Goal: Transaction & Acquisition: Purchase product/service

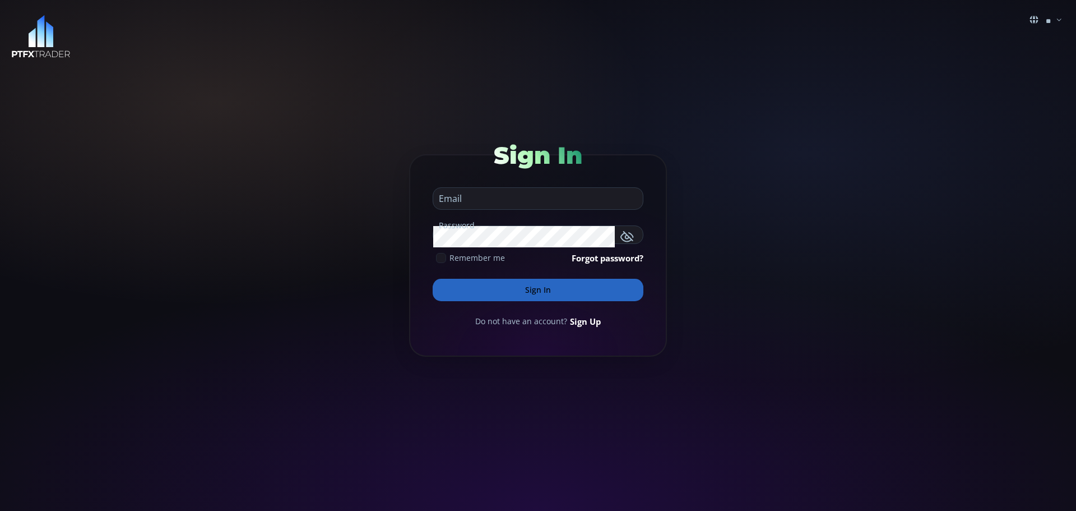
click at [473, 201] on input "email" at bounding box center [535, 198] width 204 height 21
type input "**********"
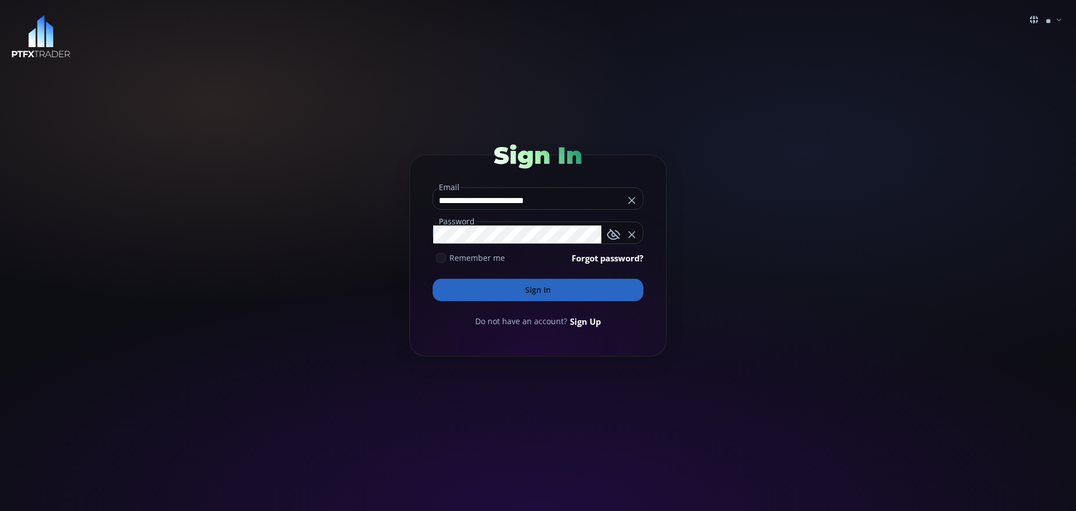
click at [534, 293] on button "Sign In" at bounding box center [538, 290] width 211 height 22
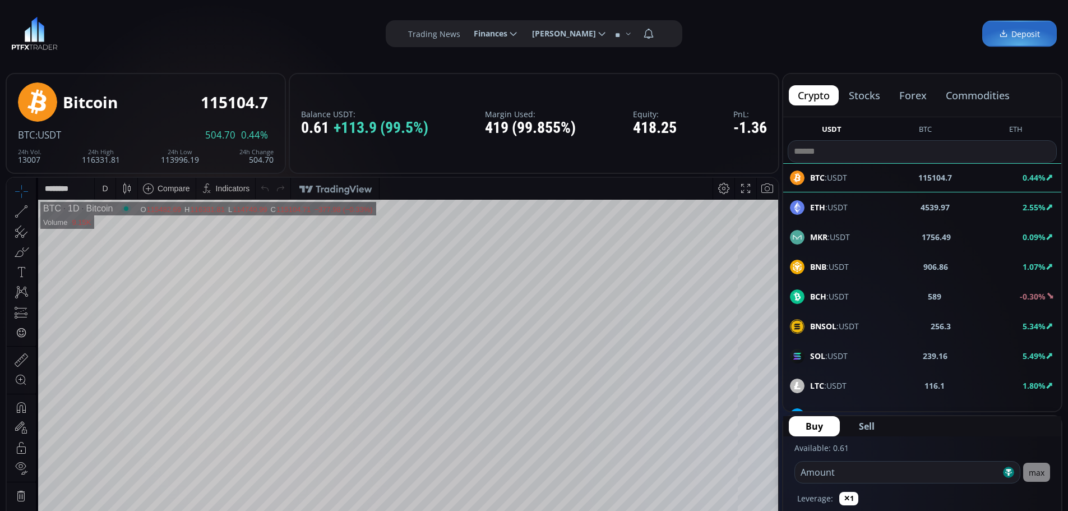
click at [1019, 31] on span "Deposit" at bounding box center [1019, 34] width 41 height 12
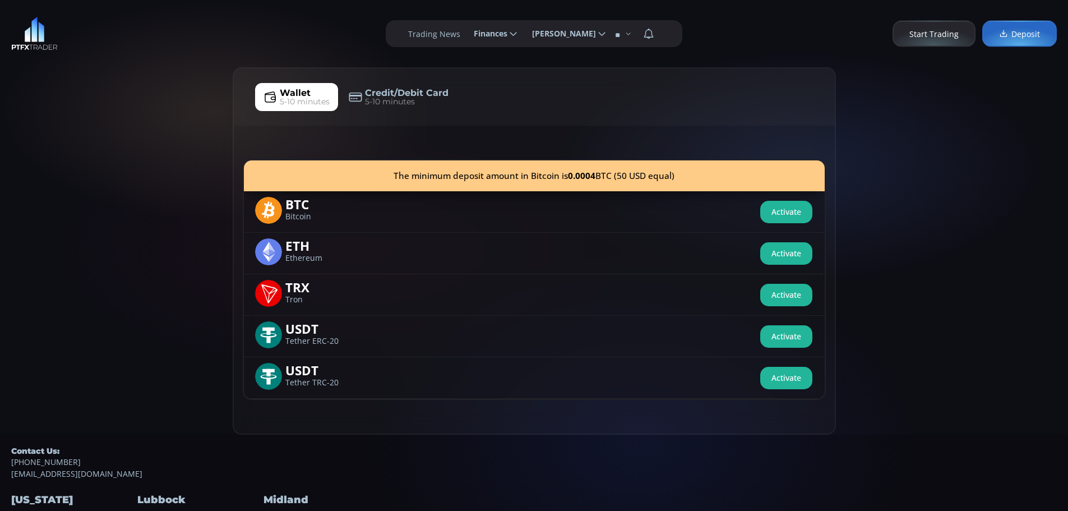
click at [404, 93] on span "Credit/Debit Card" at bounding box center [407, 92] width 84 height 13
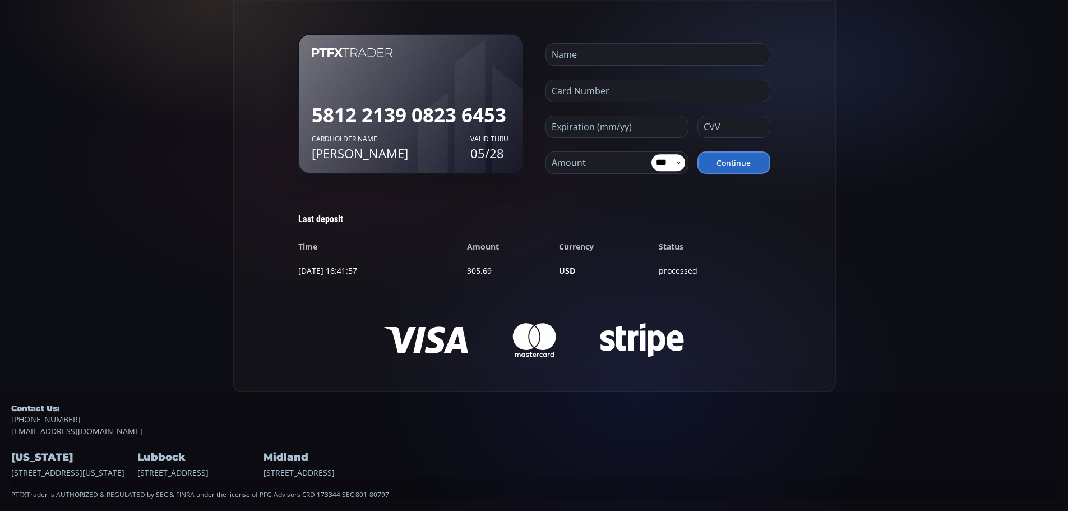
scroll to position [137, 0]
click at [677, 160] on icon at bounding box center [678, 163] width 6 height 6
click at [678, 160] on icon at bounding box center [678, 163] width 6 height 6
click at [572, 44] on input "text" at bounding box center [655, 54] width 218 height 21
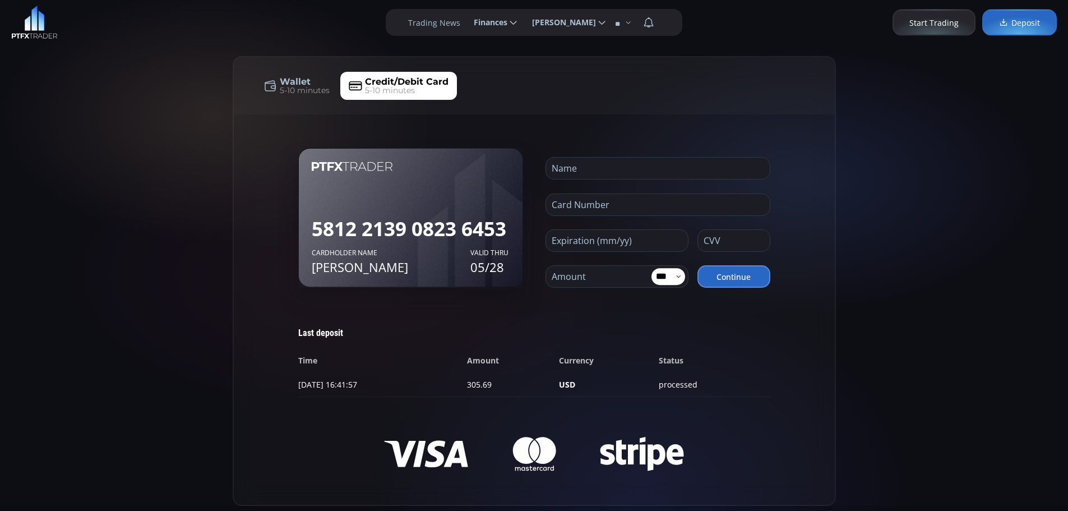
scroll to position [0, 0]
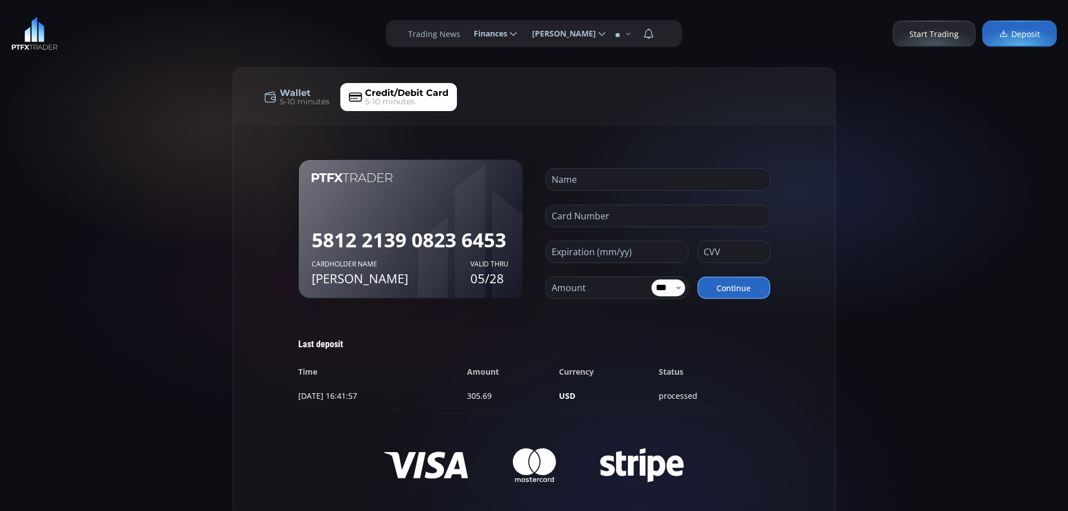
click at [938, 34] on span "Start Trading" at bounding box center [933, 34] width 49 height 12
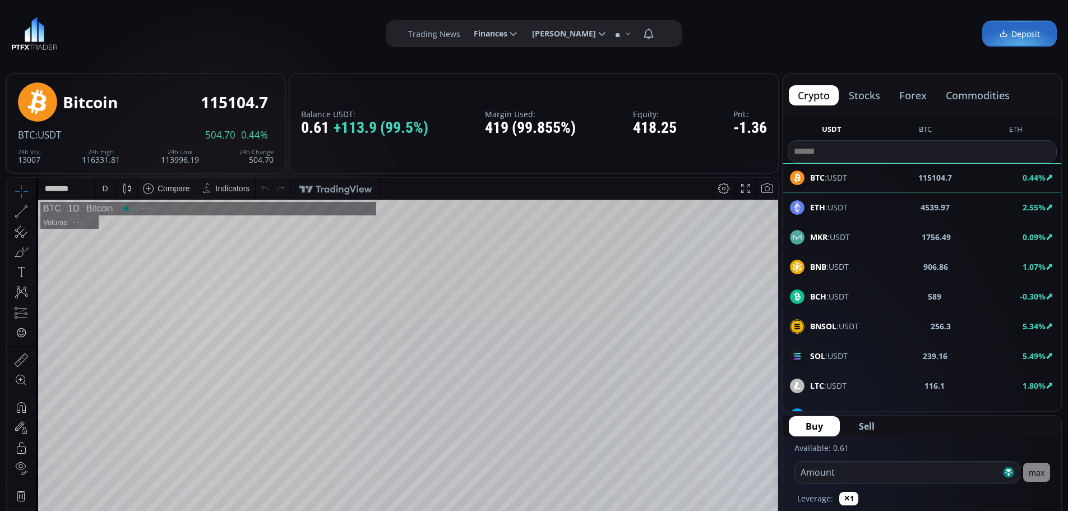
scroll to position [156, 0]
click at [1026, 34] on span "Deposit" at bounding box center [1019, 34] width 41 height 12
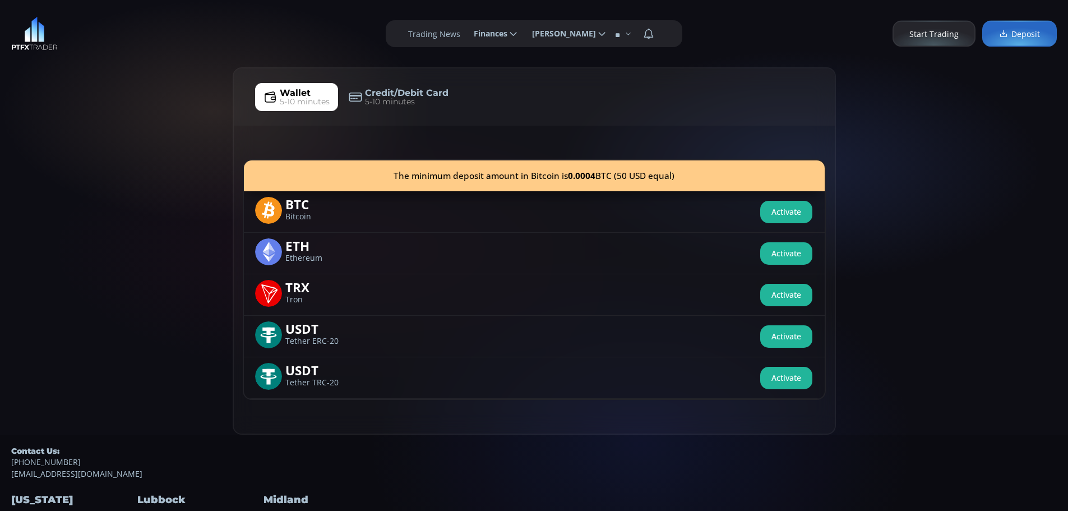
click at [296, 92] on span "Wallet" at bounding box center [295, 92] width 31 height 13
click at [277, 210] on use at bounding box center [268, 210] width 27 height 27
click at [296, 213] on span "Bitcoin" at bounding box center [319, 216] width 68 height 7
click at [1023, 34] on span "Deposit" at bounding box center [1019, 34] width 41 height 12
click at [597, 207] on div "BTC Bitcoin Activate" at bounding box center [534, 211] width 581 height 41
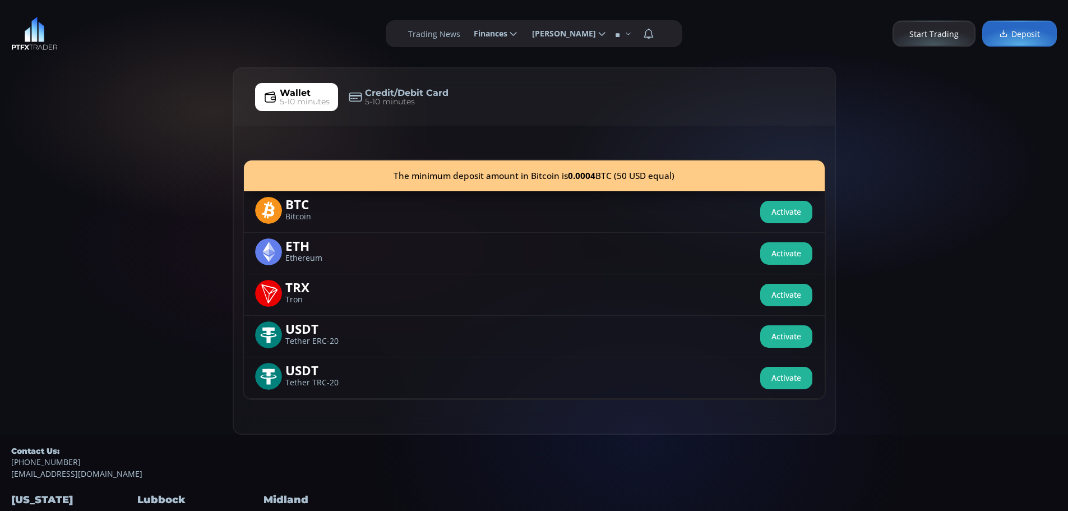
click at [274, 214] on use at bounding box center [268, 210] width 27 height 27
click at [288, 213] on span "Bitcoin" at bounding box center [319, 216] width 68 height 7
click at [308, 97] on span "5-10 minutes" at bounding box center [305, 102] width 50 height 12
click at [313, 94] on span "Wallet 5-10 minutes" at bounding box center [305, 96] width 50 height 21
click at [377, 94] on span "Credit/Debit Card" at bounding box center [407, 92] width 84 height 13
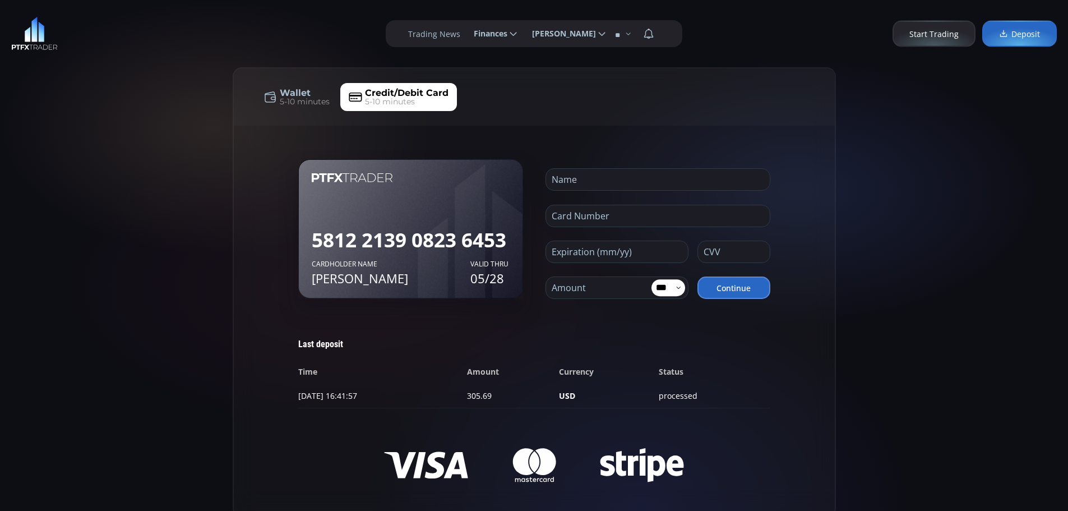
click at [291, 91] on span "Wallet" at bounding box center [295, 92] width 31 height 13
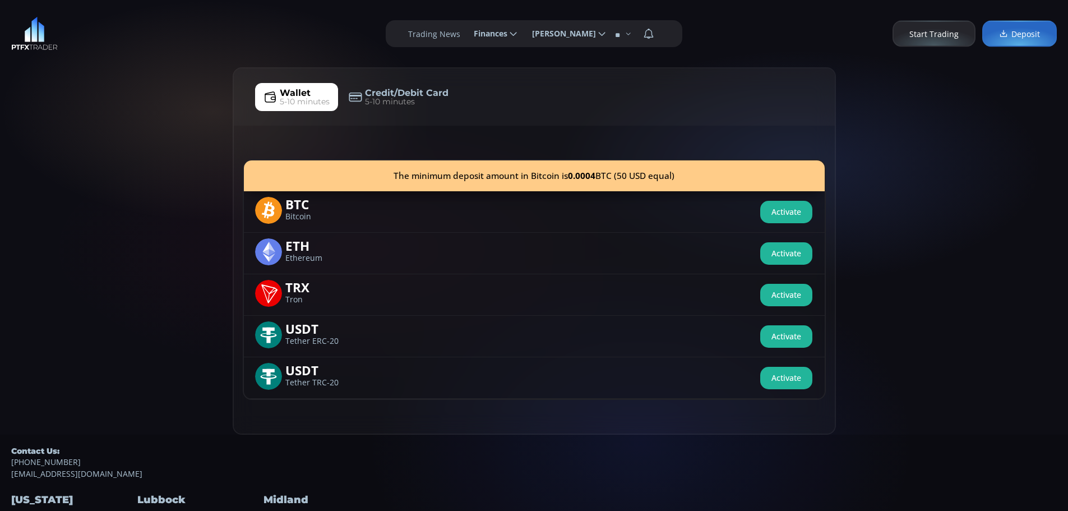
click at [296, 205] on span "BTC" at bounding box center [319, 203] width 68 height 13
click at [790, 208] on button "Activate" at bounding box center [786, 212] width 52 height 22
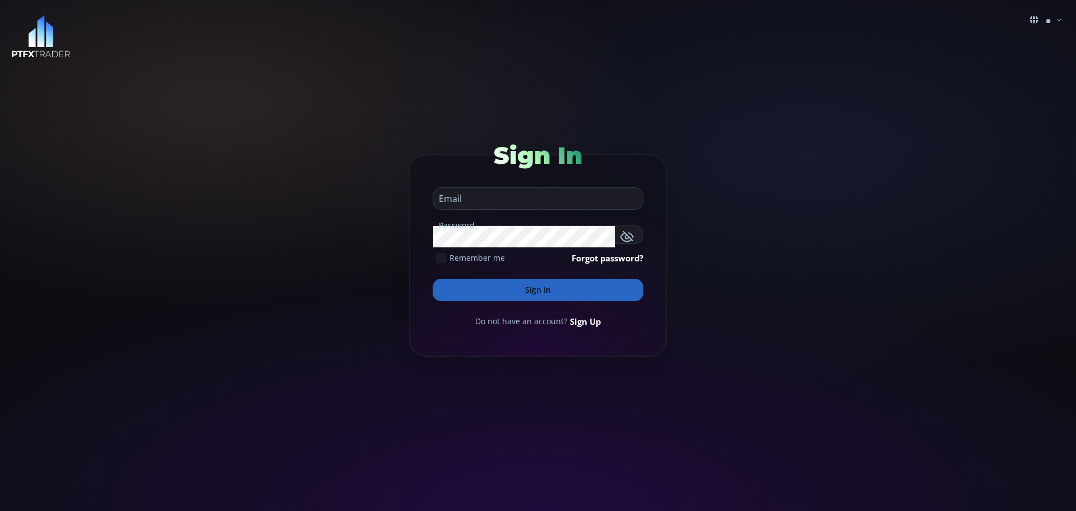
click at [470, 201] on input "email" at bounding box center [535, 198] width 204 height 21
type input "**********"
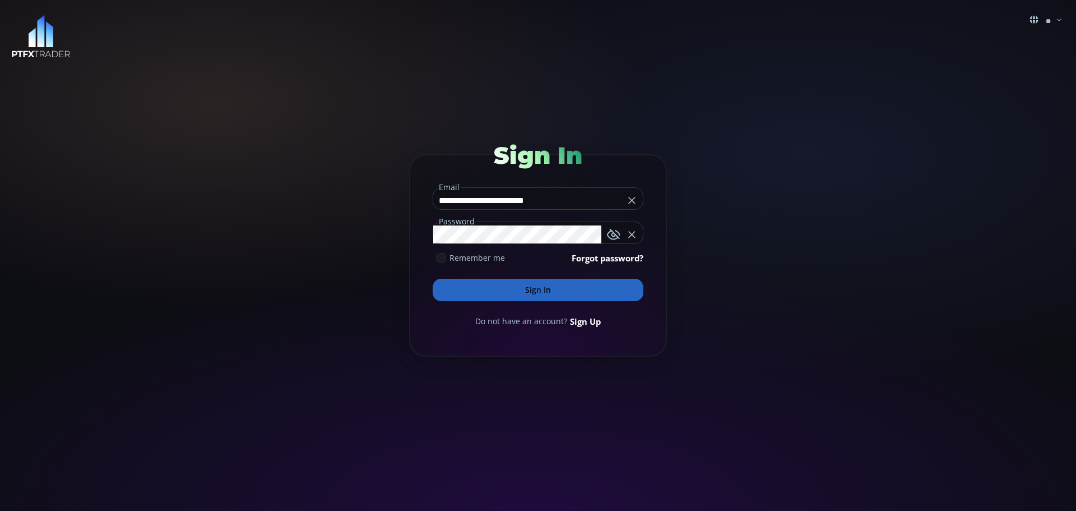
click at [537, 291] on button "Sign In" at bounding box center [538, 290] width 211 height 22
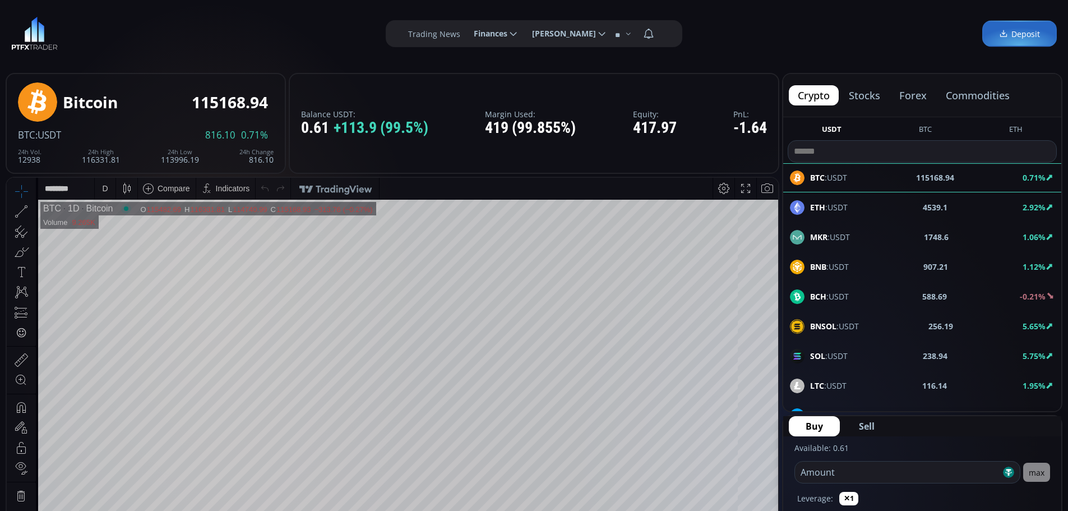
click at [1023, 32] on span "Deposit" at bounding box center [1019, 34] width 41 height 12
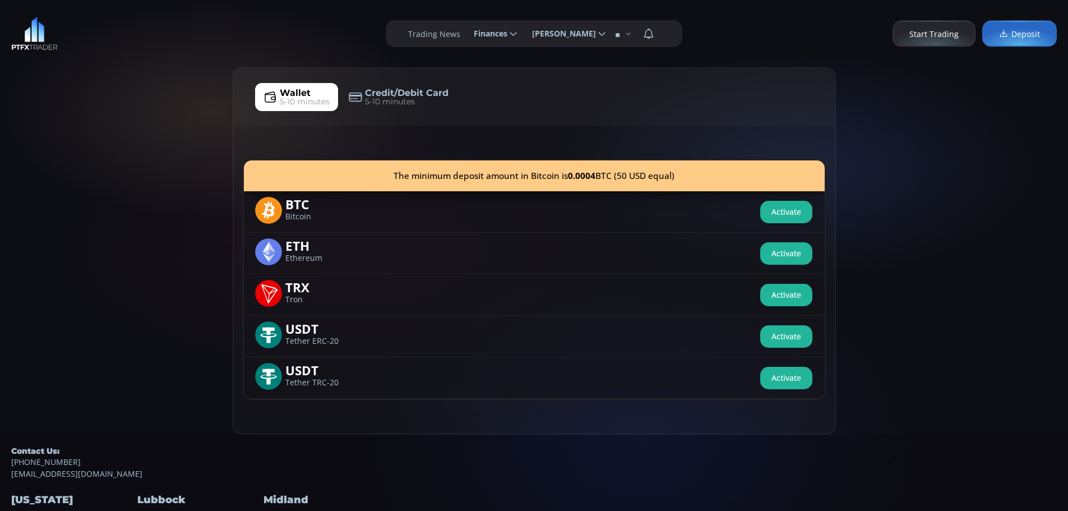
click at [296, 94] on span "Wallet" at bounding box center [295, 92] width 31 height 13
click at [305, 96] on span "5-10 minutes" at bounding box center [305, 102] width 50 height 12
click at [308, 94] on span "Wallet" at bounding box center [295, 92] width 31 height 13
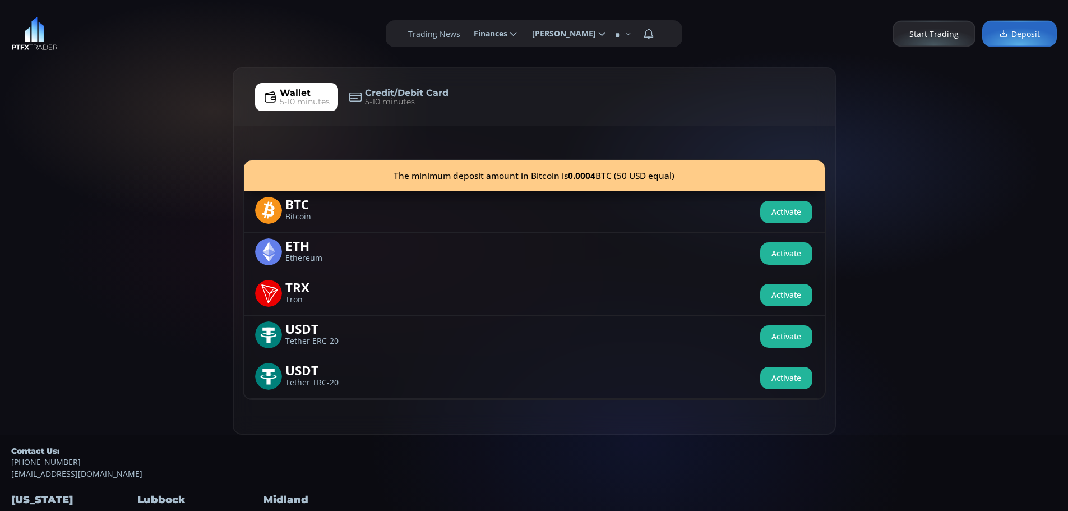
click at [920, 33] on span "Start Trading" at bounding box center [933, 34] width 49 height 12
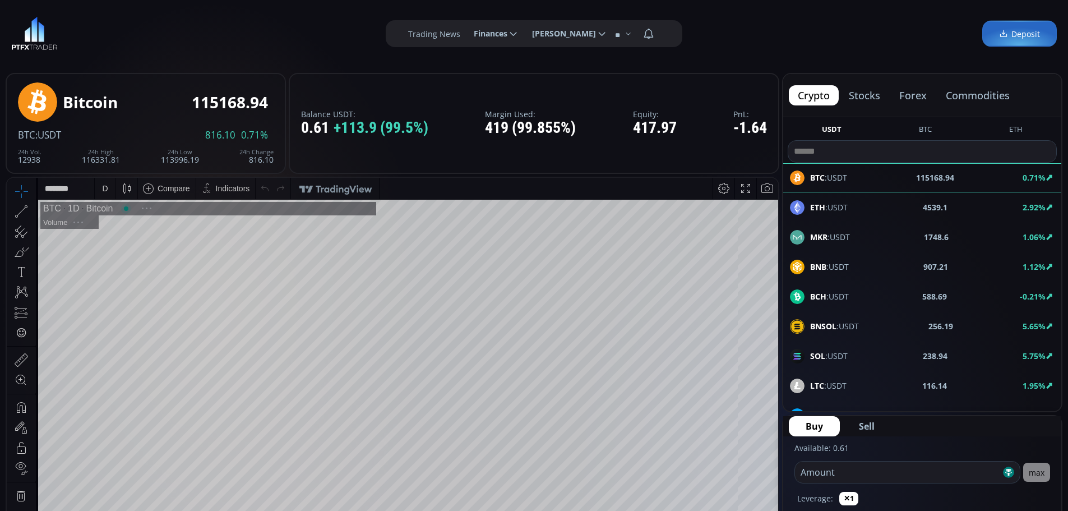
scroll to position [156, 0]
click at [512, 34] on icon at bounding box center [513, 34] width 10 height 10
click at [465, 34] on input "********" at bounding box center [465, 34] width 0 height 12
click at [486, 64] on link "Deposit" at bounding box center [494, 63] width 54 height 17
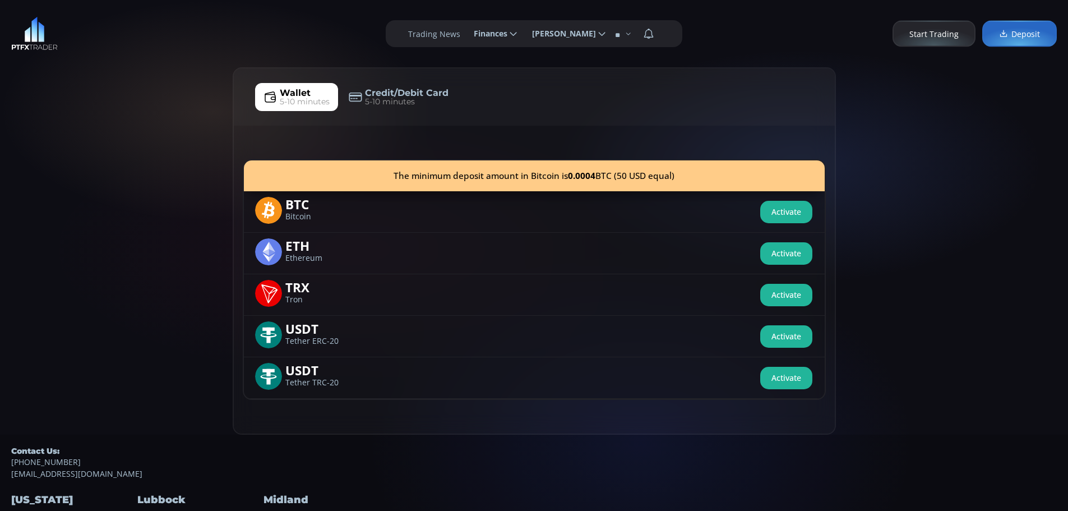
click at [430, 173] on div "The minimum deposit amount in Bitcoin is 0.0004 BTC (50 USD equal)" at bounding box center [534, 175] width 581 height 31
click at [294, 215] on span "Bitcoin" at bounding box center [319, 216] width 68 height 7
click at [266, 210] on use at bounding box center [268, 210] width 27 height 27
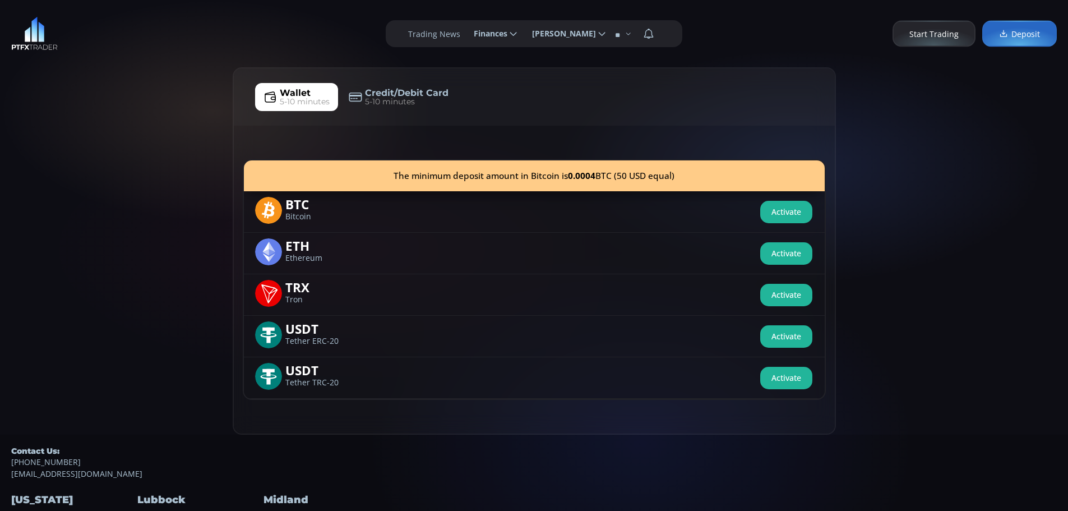
click at [266, 210] on use at bounding box center [268, 210] width 27 height 27
click at [305, 97] on span "5-10 minutes" at bounding box center [305, 102] width 50 height 12
click at [600, 34] on use at bounding box center [602, 34] width 7 height 4
click at [523, 34] on input "**********" at bounding box center [523, 34] width 0 height 12
click at [544, 64] on link "Profile" at bounding box center [565, 63] width 78 height 17
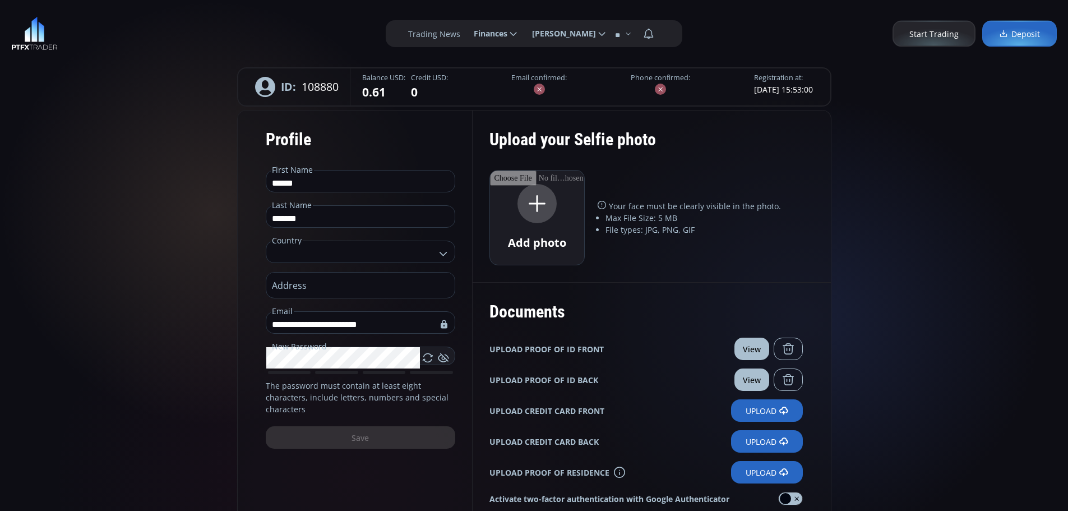
type input "**********"
click at [590, 34] on span "[PERSON_NAME]" at bounding box center [560, 33] width 72 height 22
click at [523, 34] on input "**********" at bounding box center [523, 34] width 0 height 12
click at [509, 32] on icon at bounding box center [513, 34] width 10 height 10
click at [465, 32] on input "********" at bounding box center [465, 34] width 0 height 12
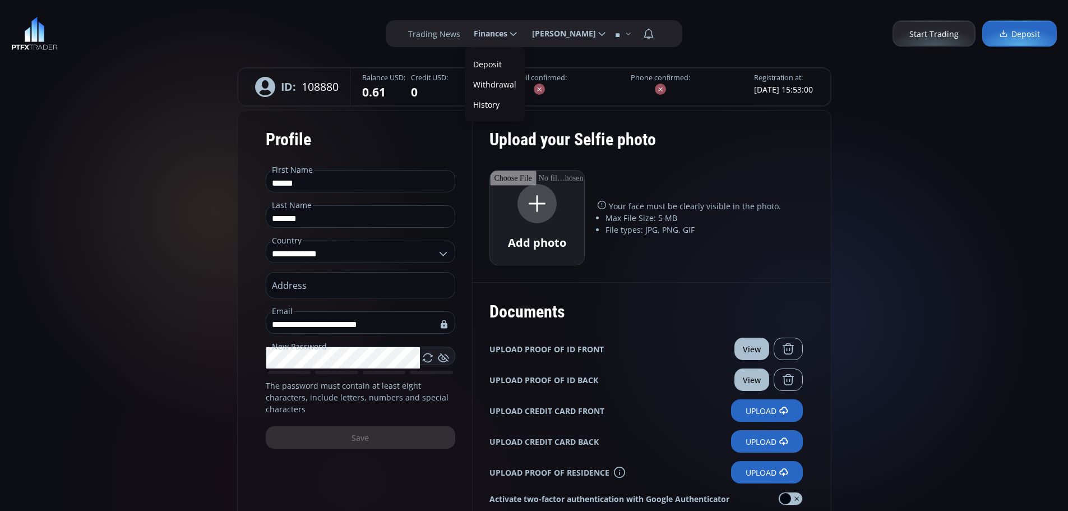
click at [484, 104] on link "History" at bounding box center [494, 104] width 54 height 17
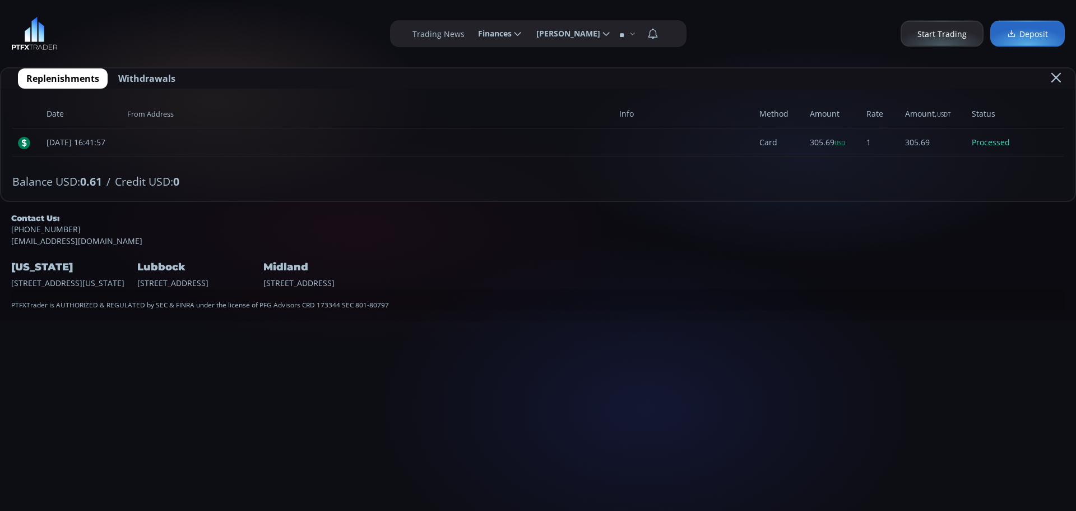
click at [489, 34] on span "Finances" at bounding box center [490, 33] width 41 height 22
click at [469, 34] on input "********" at bounding box center [469, 34] width 0 height 12
click at [492, 64] on link "Deposit" at bounding box center [499, 63] width 54 height 17
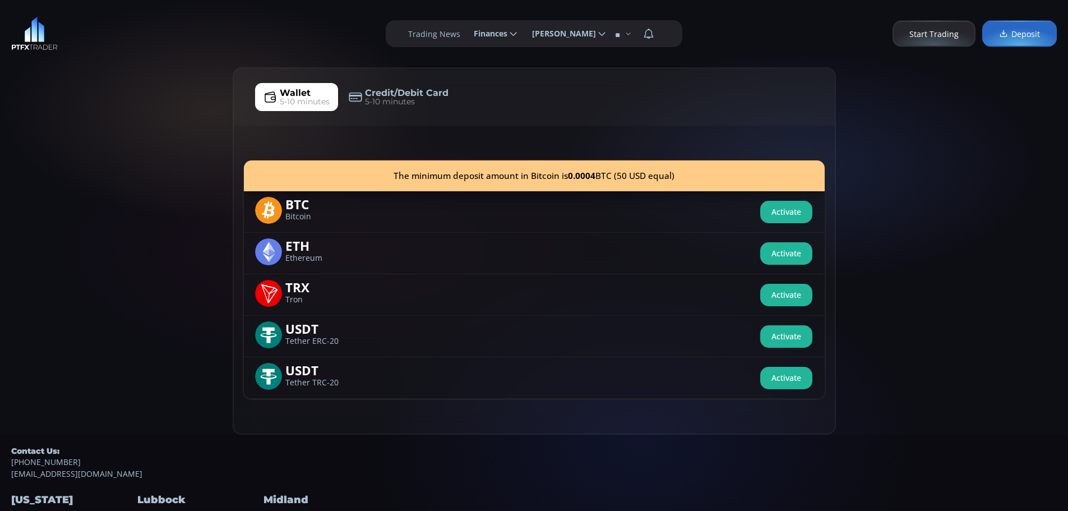
click at [565, 173] on div "The minimum deposit amount in Bitcoin is 0.0004 BTC (50 USD equal)" at bounding box center [534, 175] width 581 height 31
click at [304, 221] on div "BTC Bitcoin" at bounding box center [302, 210] width 94 height 27
click at [289, 207] on span "BTC" at bounding box center [319, 203] width 68 height 13
click at [268, 209] on use at bounding box center [268, 210] width 27 height 27
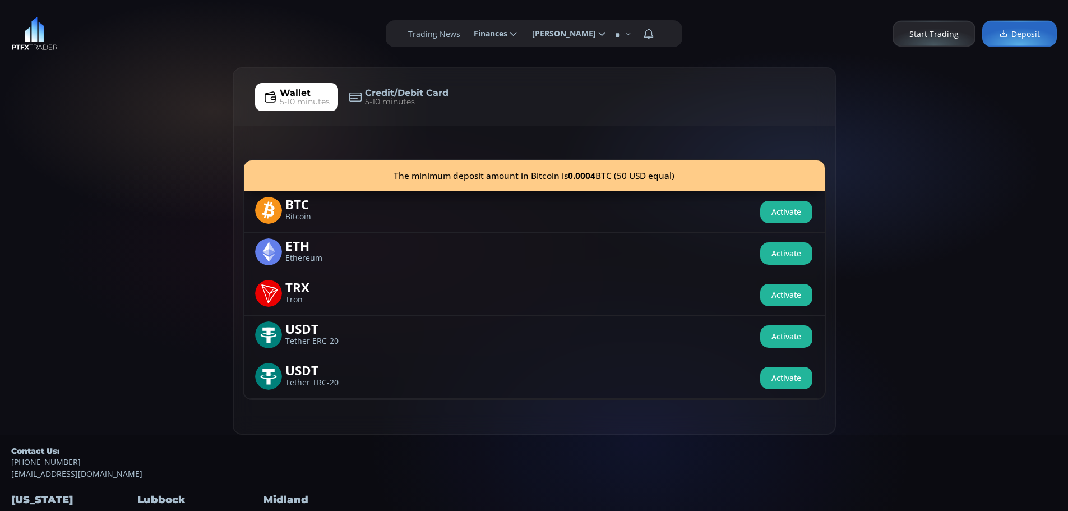
click at [302, 210] on span "BTC" at bounding box center [319, 203] width 68 height 13
click at [290, 92] on span "Wallet" at bounding box center [295, 92] width 31 height 13
click at [289, 92] on span "Wallet" at bounding box center [295, 92] width 31 height 13
click at [289, 93] on span "Wallet" at bounding box center [295, 92] width 31 height 13
click at [1027, 33] on span "Deposit" at bounding box center [1019, 34] width 41 height 12
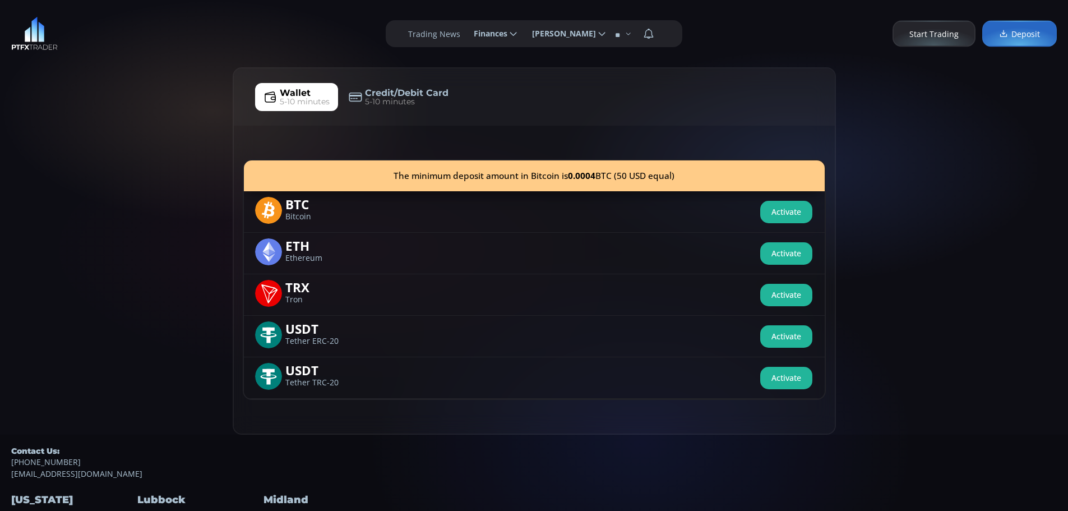
click at [1018, 33] on span "Deposit" at bounding box center [1019, 34] width 41 height 12
click at [295, 92] on span "Wallet" at bounding box center [295, 92] width 31 height 13
click at [293, 207] on span "BTC" at bounding box center [319, 203] width 68 height 13
click at [270, 212] on use at bounding box center [268, 210] width 27 height 27
click at [785, 209] on button "Activate" at bounding box center [786, 212] width 52 height 22
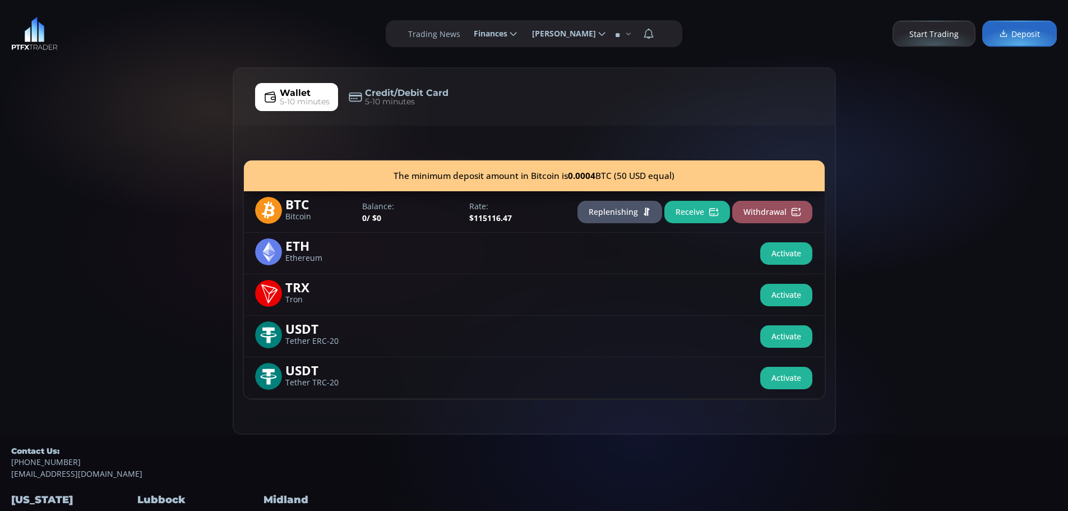
click at [787, 209] on button "Withdrawal" at bounding box center [772, 212] width 80 height 22
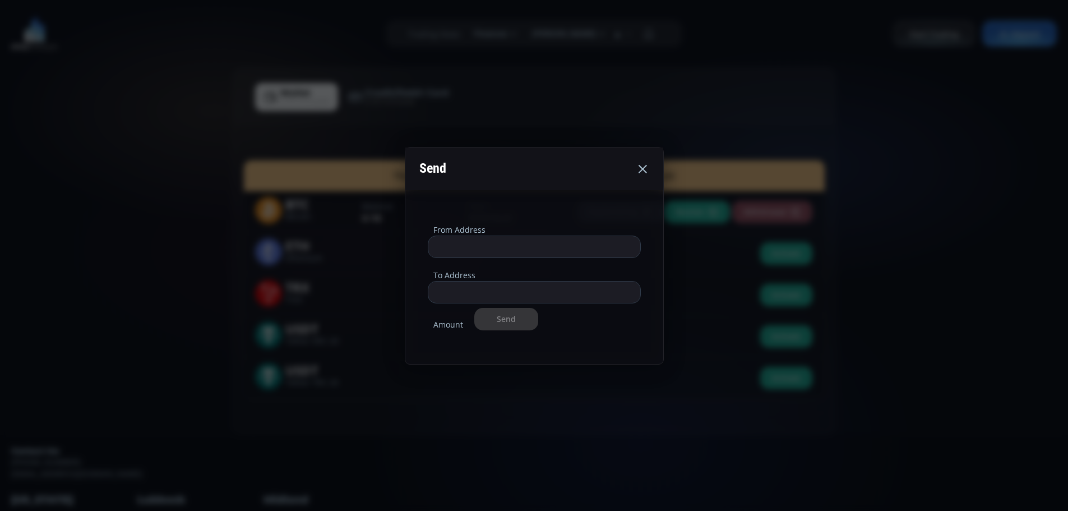
click at [642, 167] on icon at bounding box center [642, 168] width 13 height 13
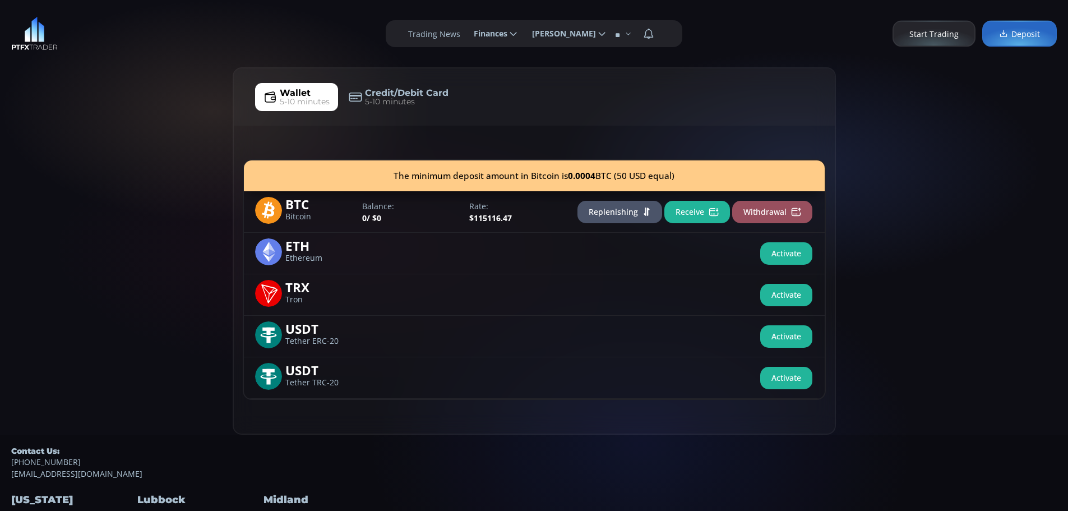
click at [689, 211] on button "Receive" at bounding box center [697, 212] width 66 height 22
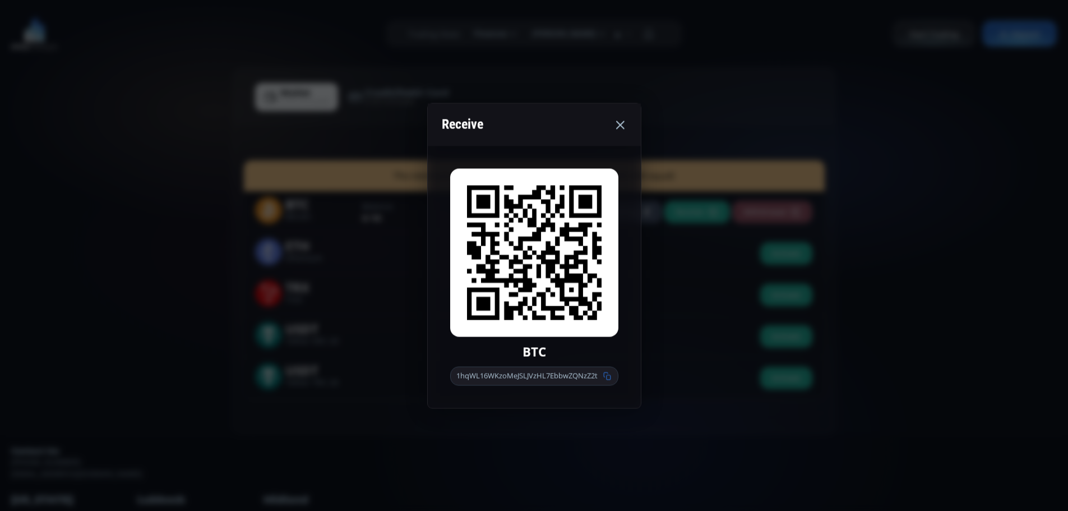
click at [596, 377] on span "1hqWL16WKzoMeJSLJVzHL7EbbwZQNzZ2t" at bounding box center [526, 375] width 141 height 11
click at [610, 377] on icon at bounding box center [607, 376] width 8 height 8
click at [709, 92] on div "Receive BTC 1hqWL16WKzoMeJSLJVzHL7EbbwZQNzZ2t" at bounding box center [534, 255] width 1068 height 511
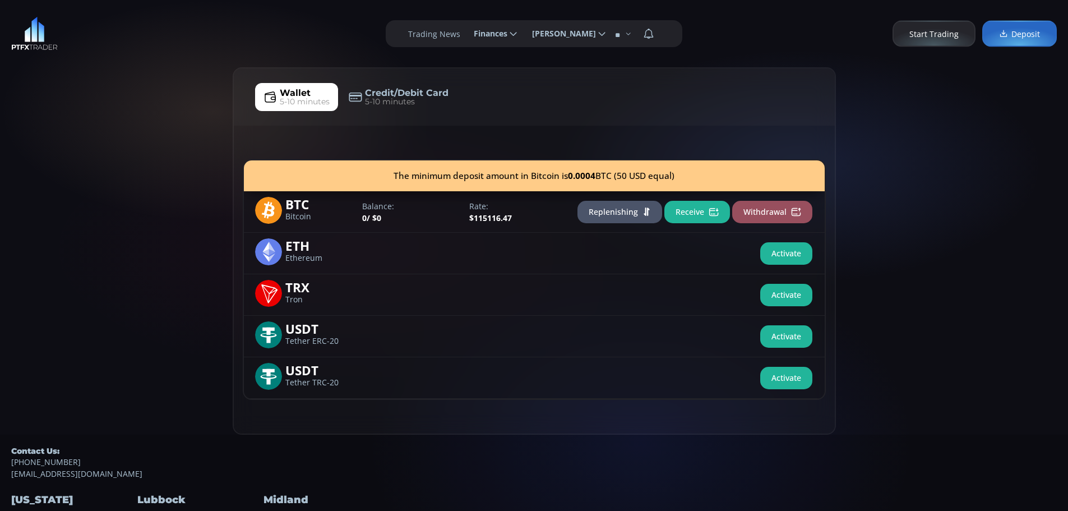
click at [374, 212] on span "/ $0" at bounding box center [374, 217] width 15 height 11
click at [613, 211] on button "Replenishing" at bounding box center [619, 212] width 85 height 22
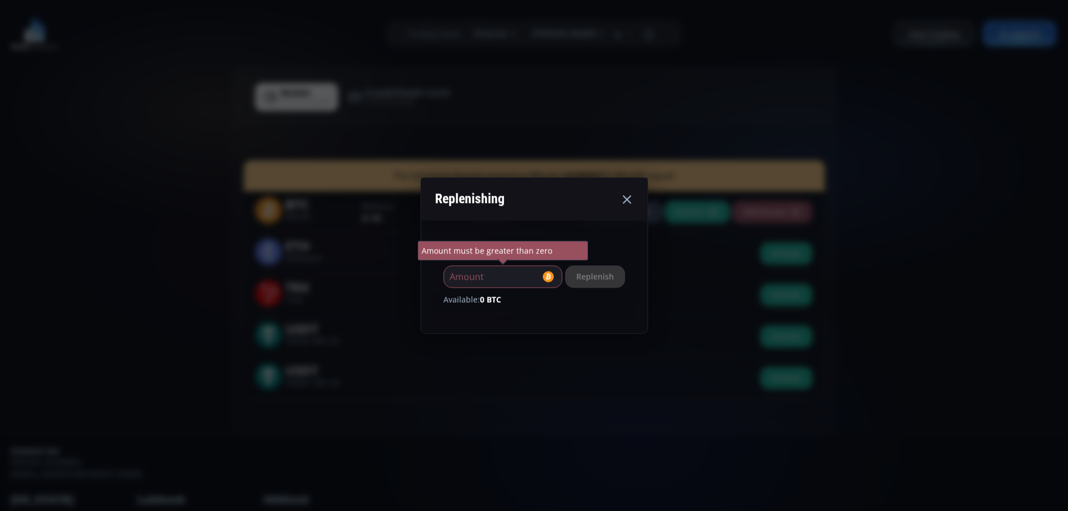
click at [921, 244] on div "Replenishing BTC * Amount Amount must be greater than zero Replenish Available:…" at bounding box center [534, 255] width 1068 height 511
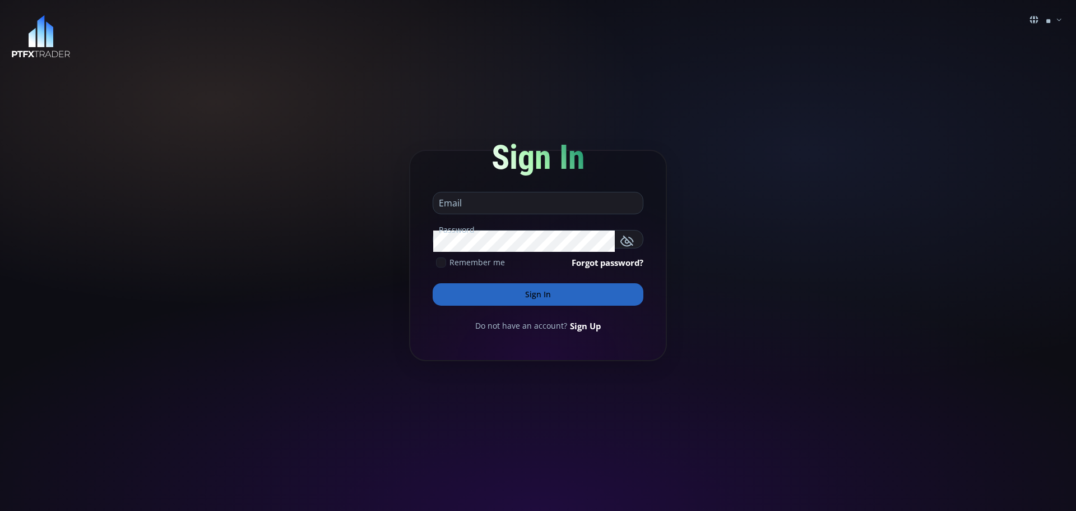
click at [480, 205] on input "email" at bounding box center [535, 202] width 204 height 21
type input "**********"
click at [536, 293] on button "Sign In" at bounding box center [538, 294] width 211 height 22
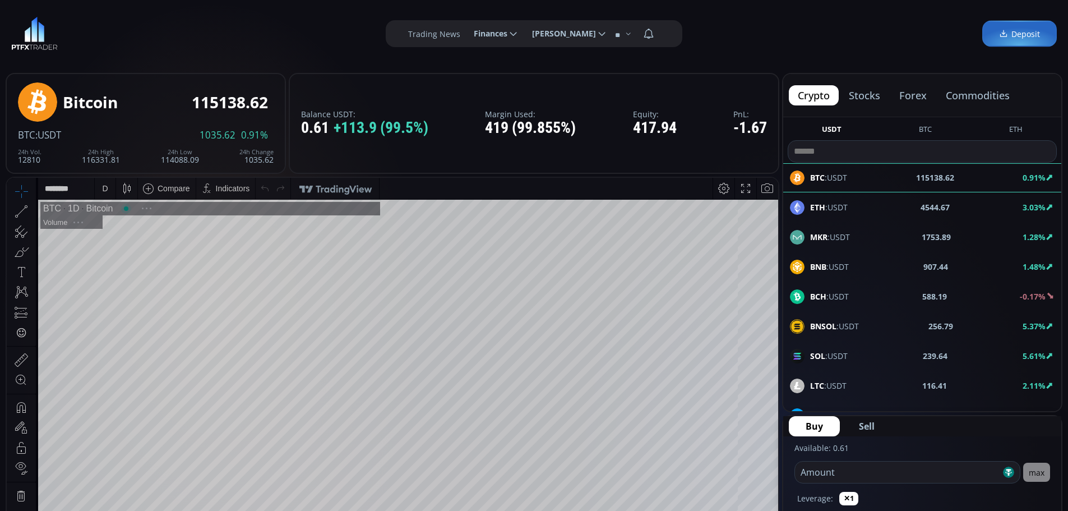
scroll to position [156, 0]
click at [508, 33] on icon at bounding box center [513, 34] width 10 height 10
click at [465, 33] on input "********" at bounding box center [465, 34] width 0 height 12
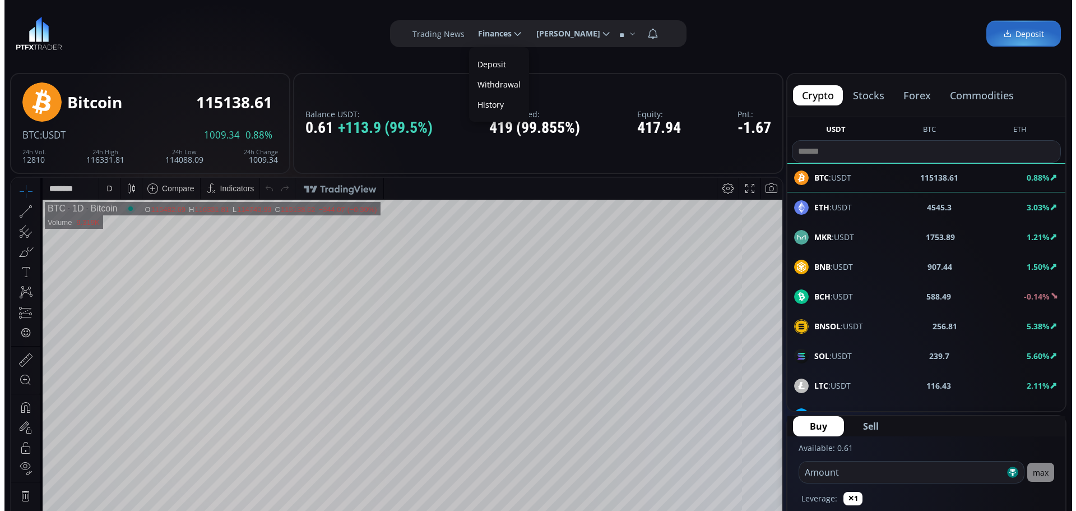
scroll to position [0, 0]
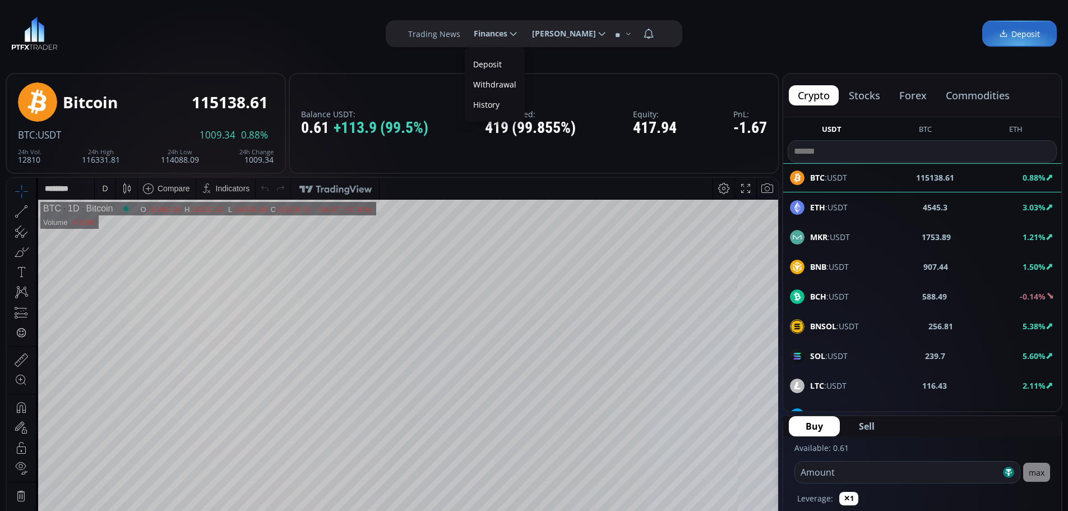
click at [487, 65] on link "Deposit" at bounding box center [494, 63] width 54 height 17
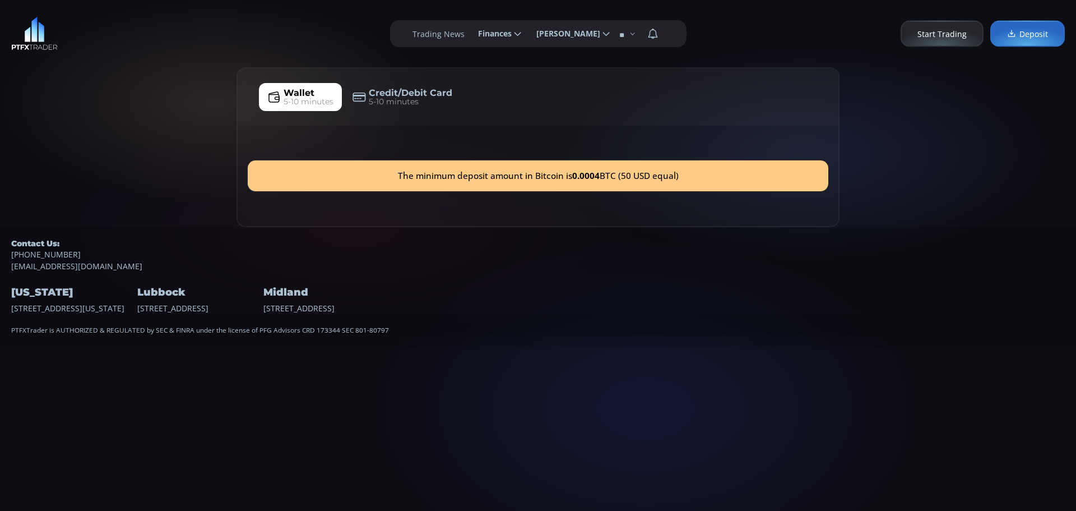
click at [301, 95] on span "Wallet" at bounding box center [299, 92] width 31 height 13
click at [303, 92] on span "Wallet" at bounding box center [299, 92] width 31 height 13
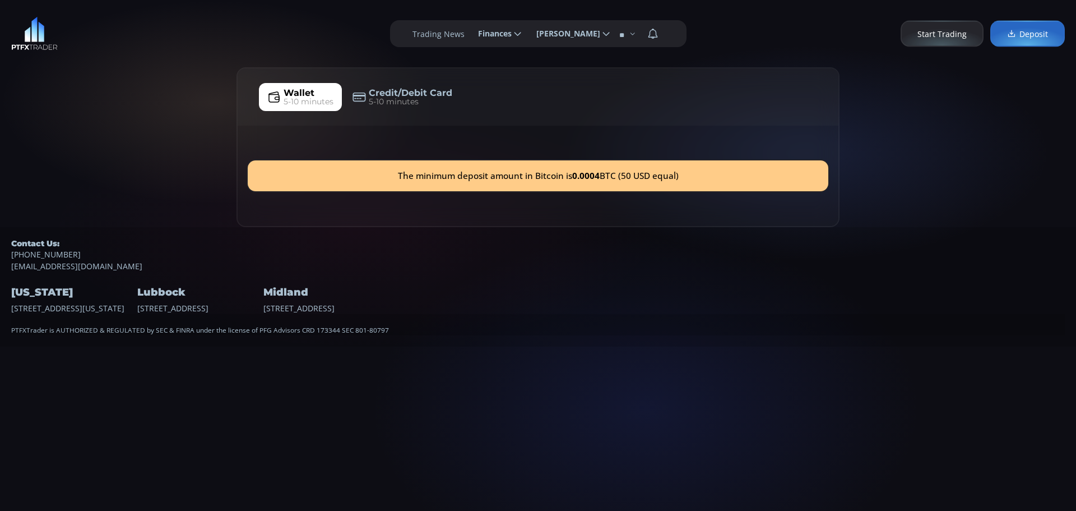
click at [1037, 34] on span "Deposit" at bounding box center [1027, 34] width 41 height 12
click at [399, 94] on span "Credit/Debit Card" at bounding box center [411, 92] width 84 height 13
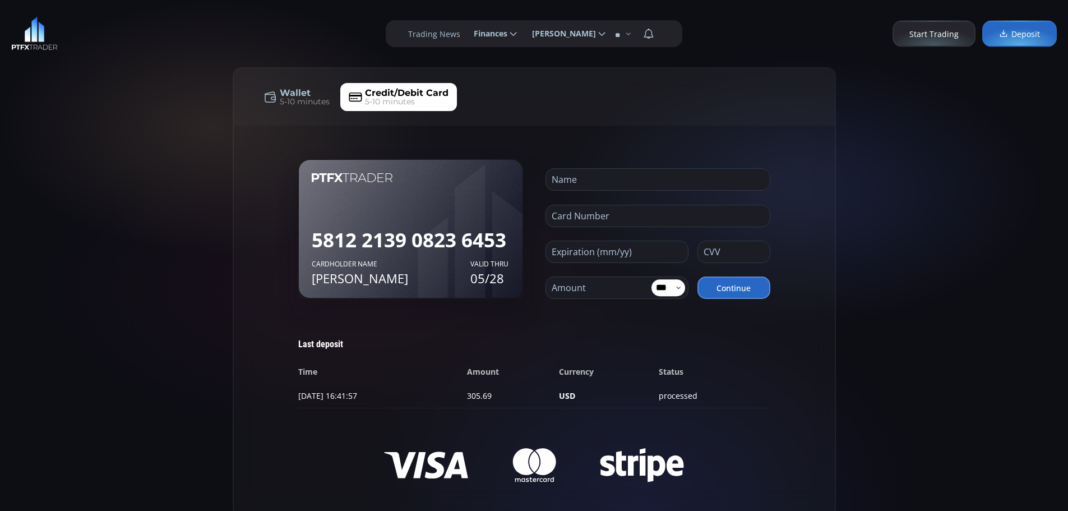
click at [304, 93] on span "Wallet" at bounding box center [295, 92] width 31 height 13
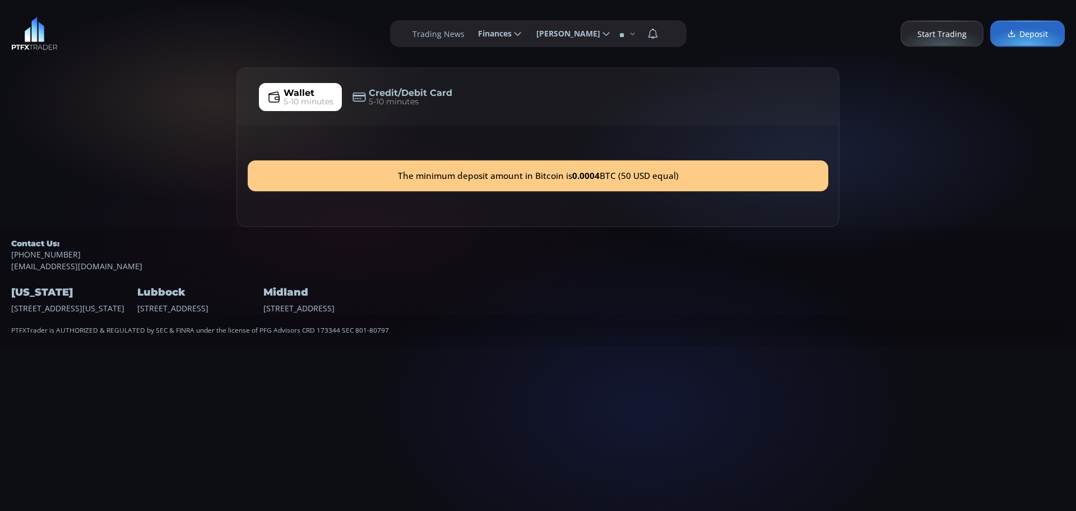
click at [495, 36] on span "Finances" at bounding box center [490, 33] width 41 height 22
click at [469, 36] on input "********" at bounding box center [469, 34] width 0 height 12
click at [490, 103] on link "History" at bounding box center [499, 104] width 54 height 17
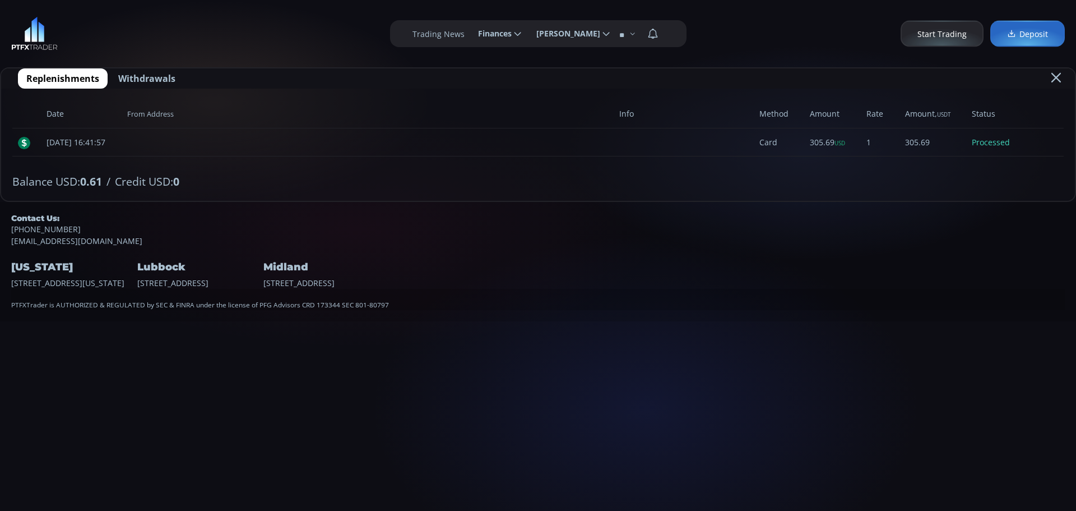
click at [492, 32] on span "Finances" at bounding box center [490, 33] width 41 height 22
click at [469, 32] on input "********" at bounding box center [469, 34] width 0 height 12
click at [489, 65] on link "Deposit" at bounding box center [499, 63] width 54 height 17
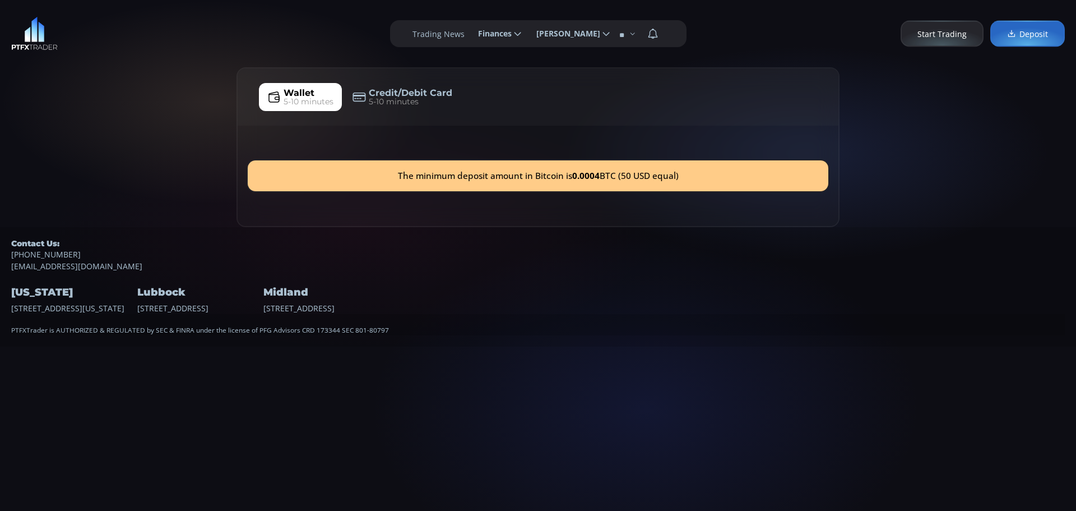
click at [300, 92] on span "Wallet" at bounding box center [299, 92] width 31 height 13
click at [274, 95] on icon at bounding box center [273, 96] width 13 height 13
click at [289, 95] on span "Wallet" at bounding box center [299, 92] width 31 height 13
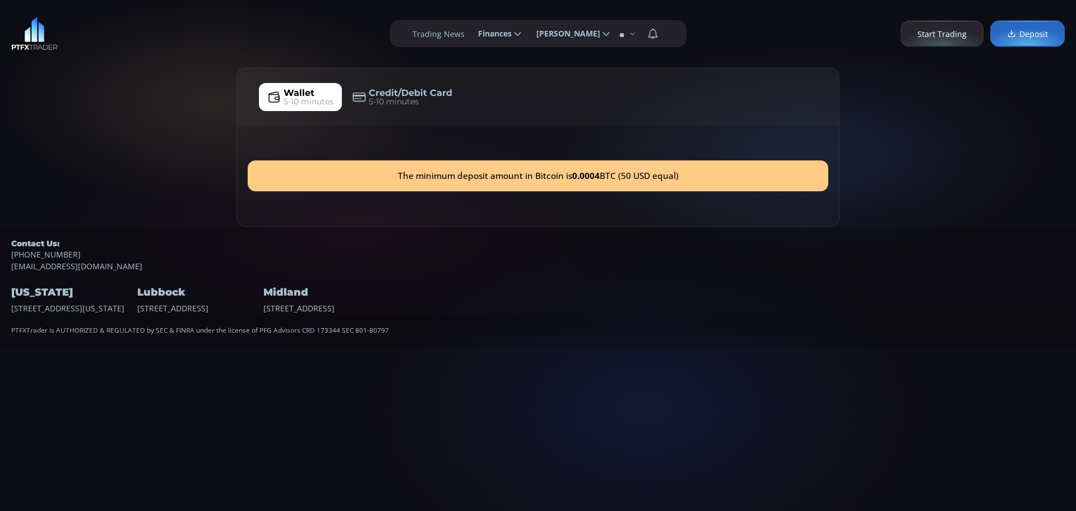
click at [455, 178] on div "The minimum deposit amount in Bitcoin is 0.0004 BTC (50 USD equal)" at bounding box center [538, 175] width 581 height 31
click at [560, 33] on span "[PERSON_NAME]" at bounding box center [565, 33] width 72 height 22
click at [527, 33] on input "**********" at bounding box center [527, 34] width 0 height 12
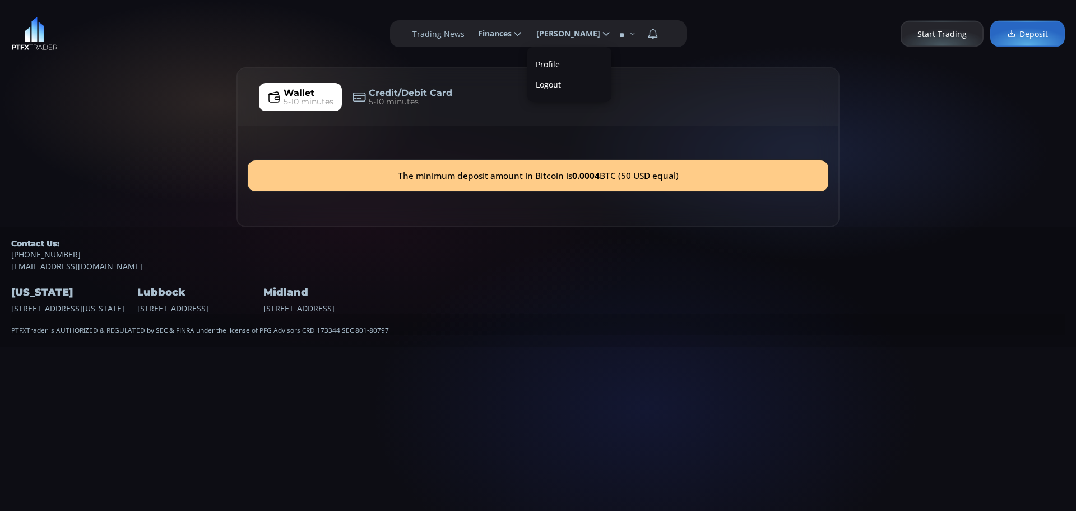
click at [546, 64] on link "Profile" at bounding box center [569, 63] width 78 height 17
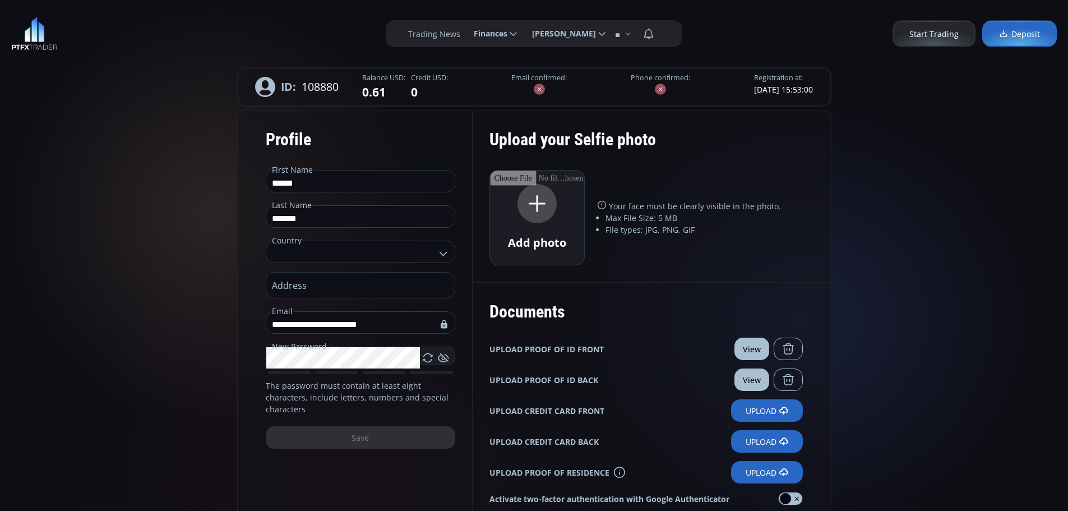
type input "**********"
click at [1021, 33] on span "Deposit" at bounding box center [1019, 34] width 41 height 12
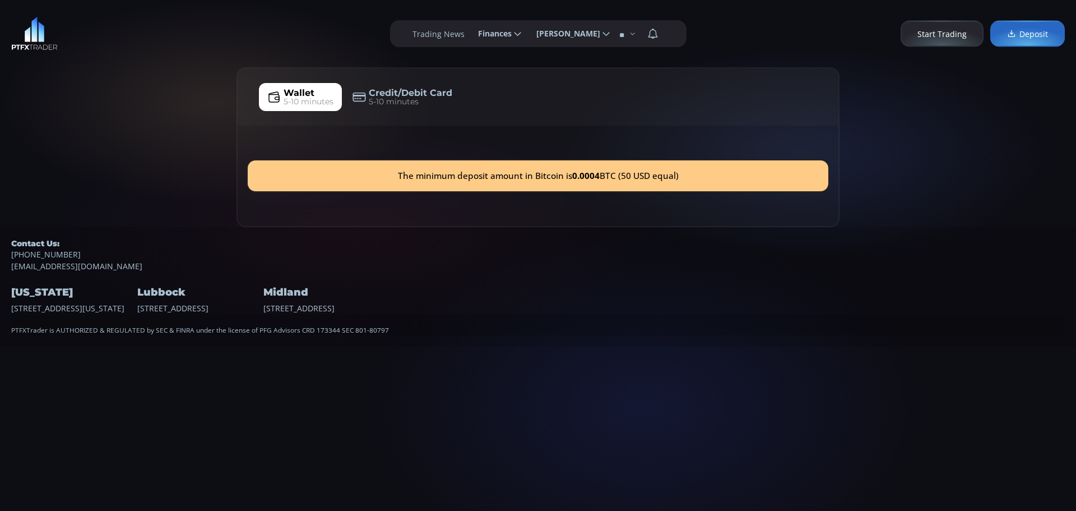
click at [296, 92] on span "Wallet" at bounding box center [299, 92] width 31 height 13
click at [277, 96] on icon at bounding box center [273, 96] width 13 height 13
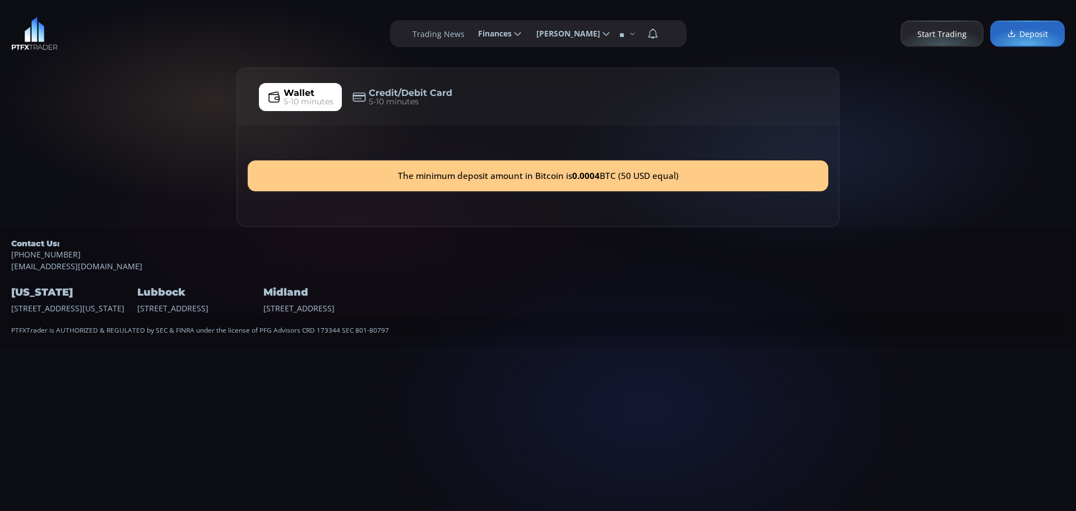
click at [309, 90] on span "Wallet" at bounding box center [299, 92] width 31 height 13
click at [446, 36] on label "Trading News" at bounding box center [438, 34] width 52 height 12
click at [455, 35] on label "Trading News" at bounding box center [438, 34] width 52 height 12
click at [516, 33] on icon at bounding box center [518, 34] width 10 height 10
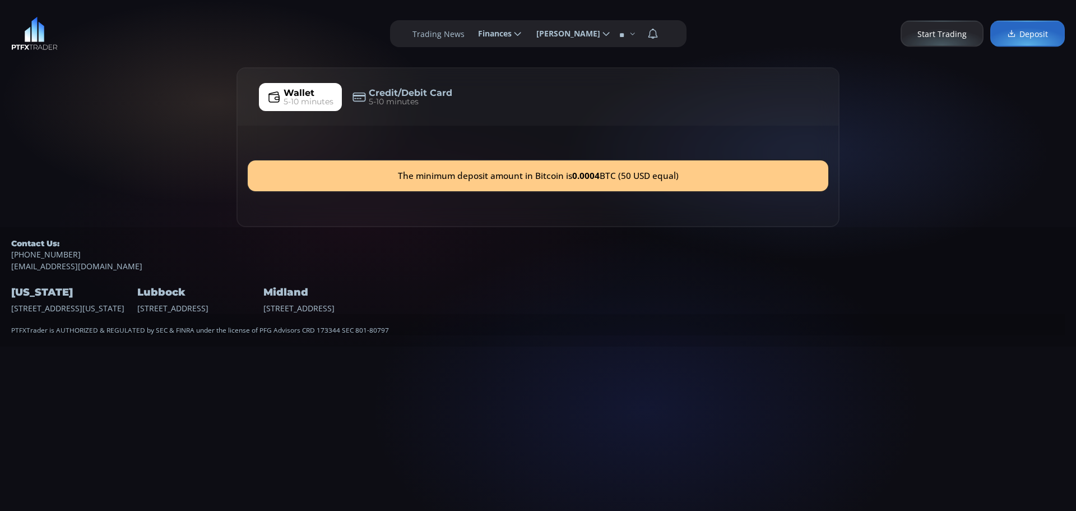
click at [469, 33] on input "********" at bounding box center [469, 34] width 0 height 12
click at [489, 84] on label "Withdrawal" at bounding box center [499, 84] width 54 height 17
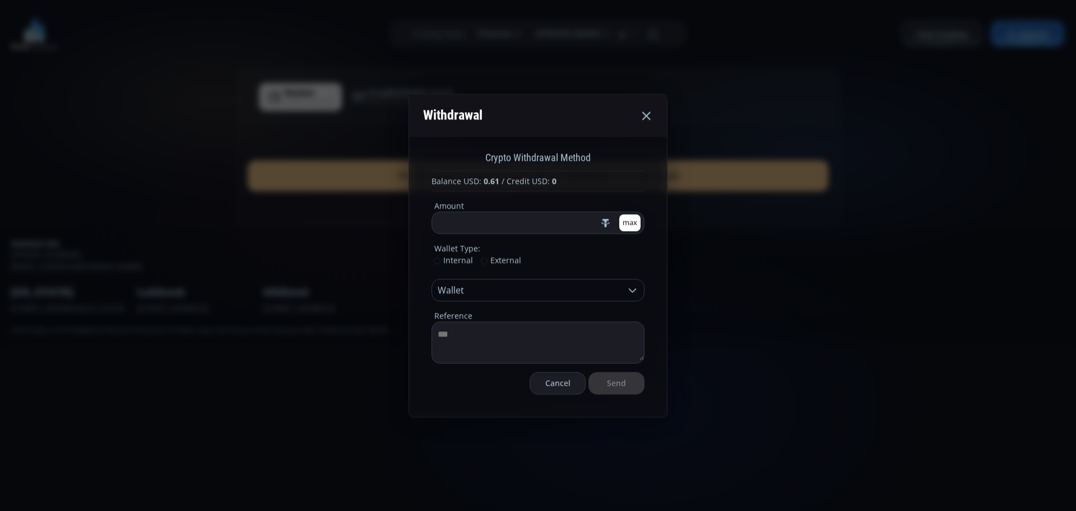
click at [646, 115] on use at bounding box center [646, 116] width 8 height 8
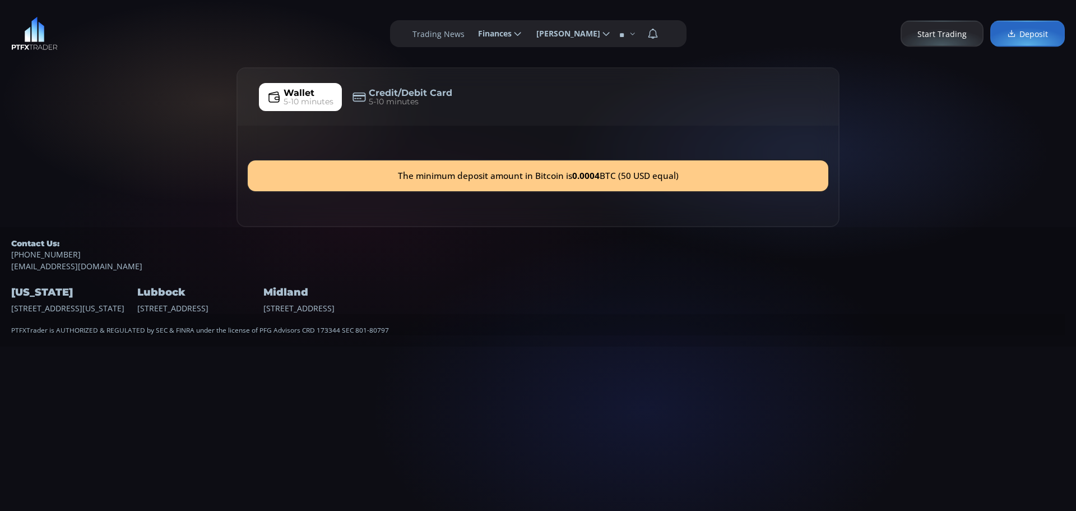
click at [591, 35] on span "[PERSON_NAME]" at bounding box center [565, 33] width 72 height 22
click at [527, 35] on input "**********" at bounding box center [527, 34] width 0 height 12
click at [514, 34] on icon at bounding box center [518, 34] width 10 height 10
click at [469, 34] on input "********" at bounding box center [469, 34] width 0 height 12
click at [489, 66] on link "Deposit" at bounding box center [499, 63] width 54 height 17
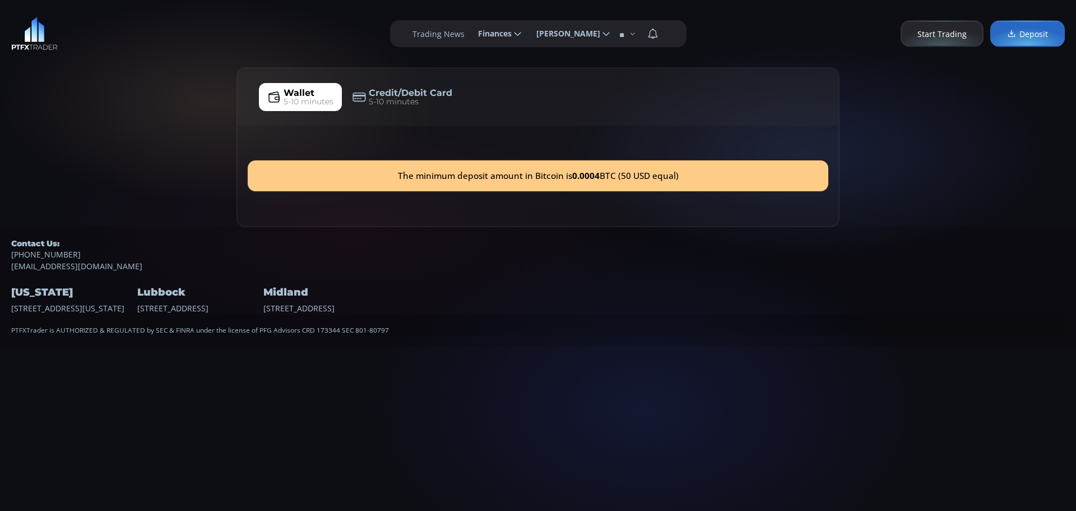
click at [514, 34] on use at bounding box center [517, 34] width 7 height 4
click at [469, 34] on input "********" at bounding box center [469, 34] width 0 height 12
click at [486, 104] on link "History" at bounding box center [499, 104] width 54 height 17
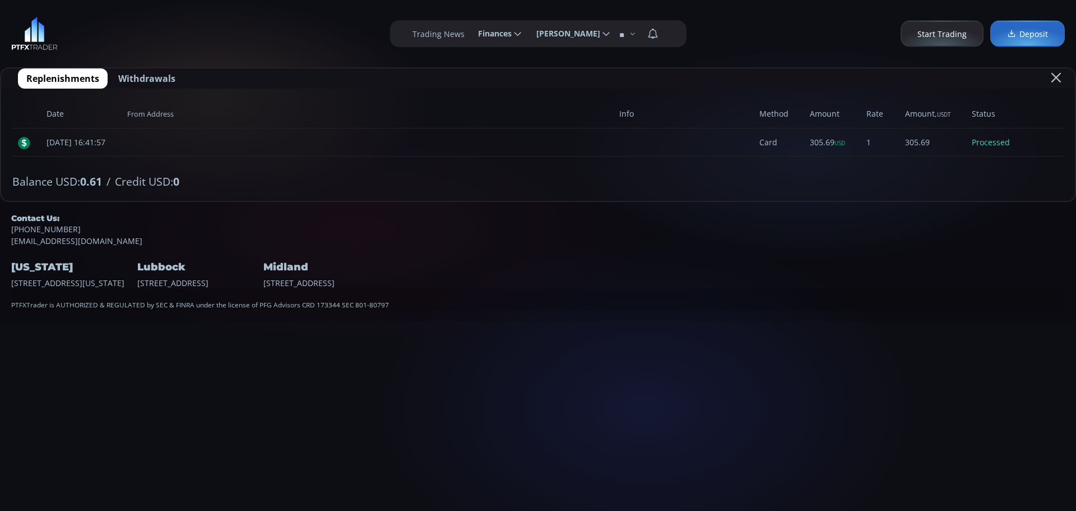
click at [73, 77] on span "Replenishments" at bounding box center [62, 78] width 73 height 13
click at [53, 77] on span "Replenishments" at bounding box center [62, 78] width 73 height 13
click at [514, 32] on icon at bounding box center [518, 34] width 10 height 10
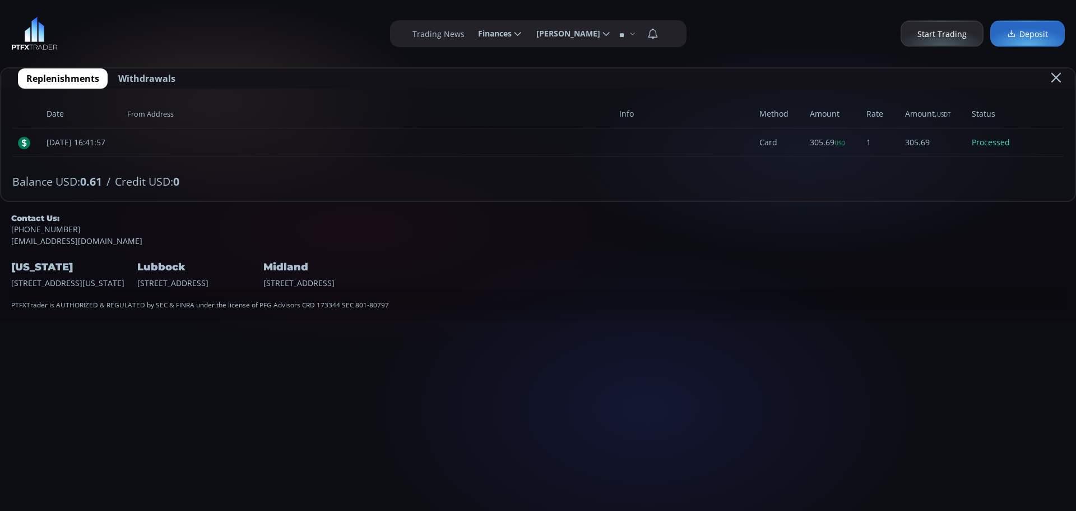
click at [469, 32] on input "********" at bounding box center [469, 34] width 0 height 12
click at [488, 63] on link "Deposit" at bounding box center [499, 63] width 54 height 17
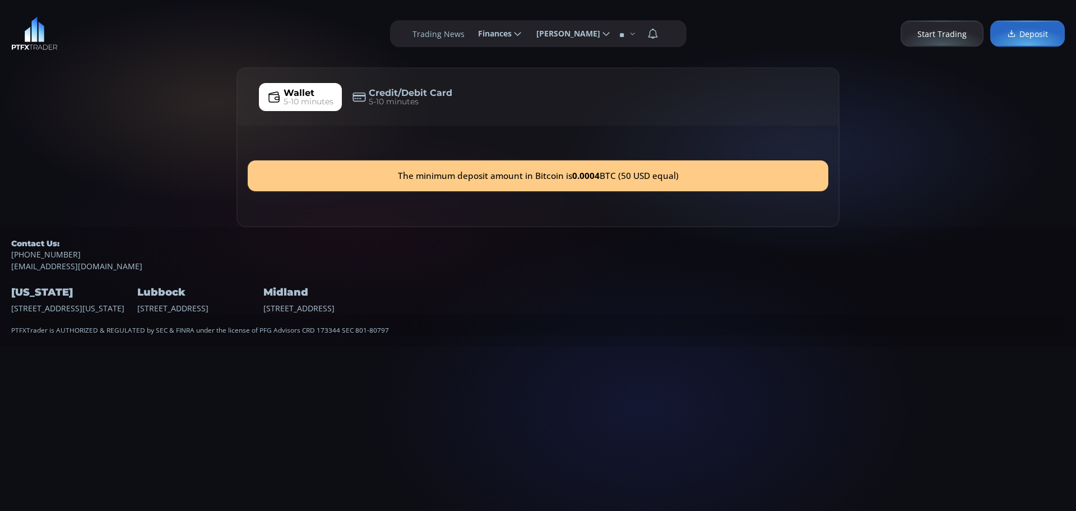
click at [296, 94] on span "Wallet" at bounding box center [299, 92] width 31 height 13
click at [595, 381] on body "**********" at bounding box center [538, 255] width 1076 height 511
click at [514, 34] on use at bounding box center [517, 34] width 7 height 4
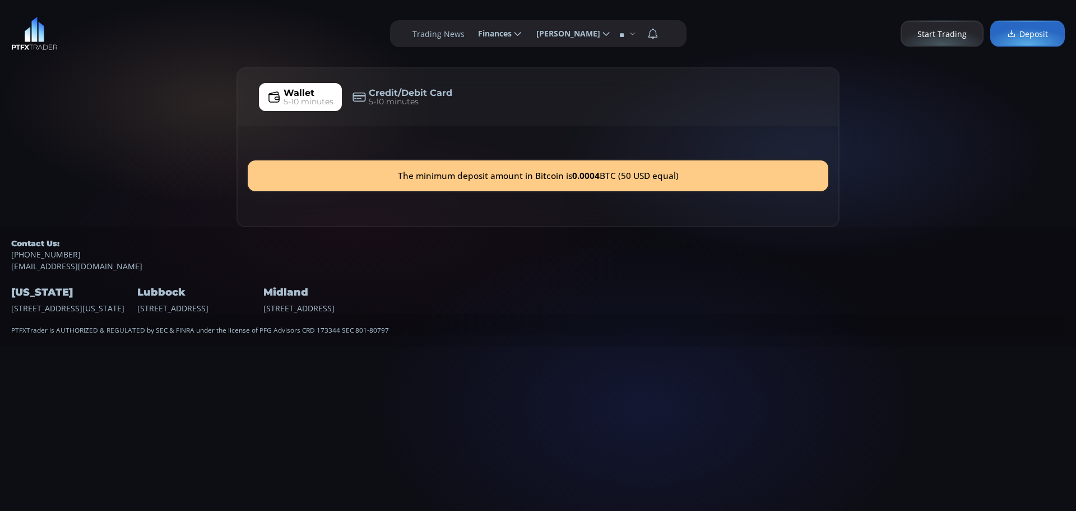
click at [469, 34] on input "********" at bounding box center [469, 34] width 0 height 12
click at [489, 104] on link "History" at bounding box center [499, 104] width 54 height 17
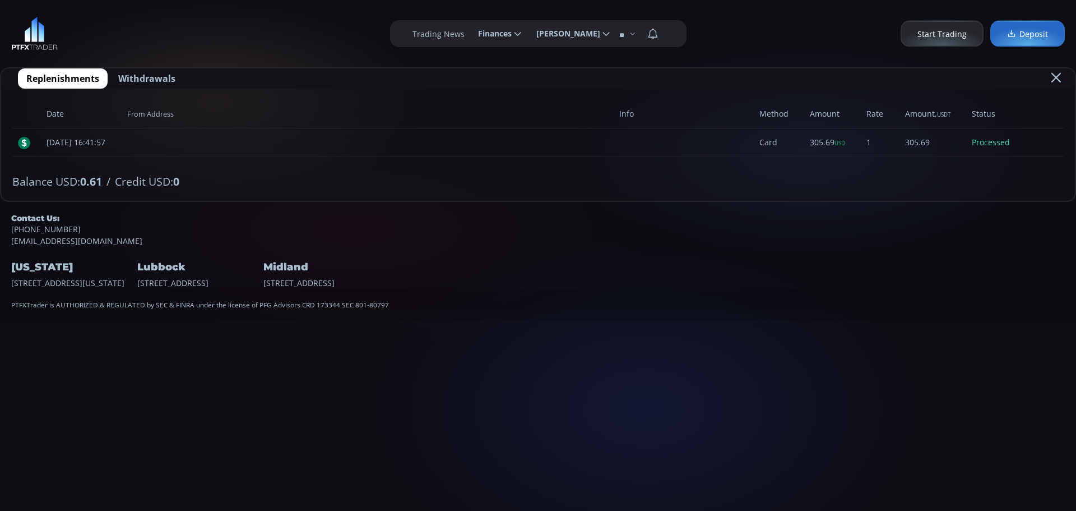
click at [156, 77] on span "Withdrawals" at bounding box center [146, 78] width 57 height 13
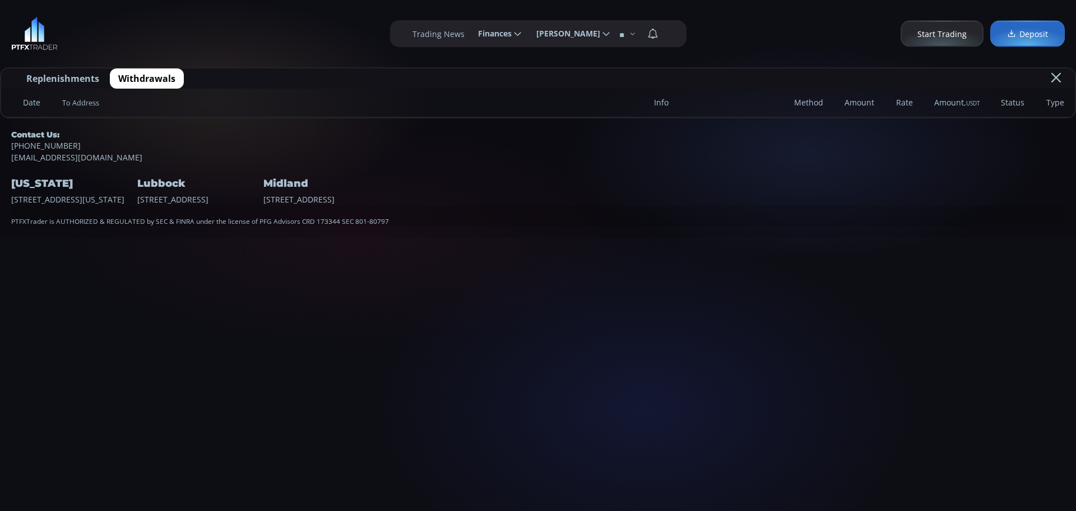
click at [79, 77] on span "Replenishments" at bounding box center [62, 78] width 73 height 13
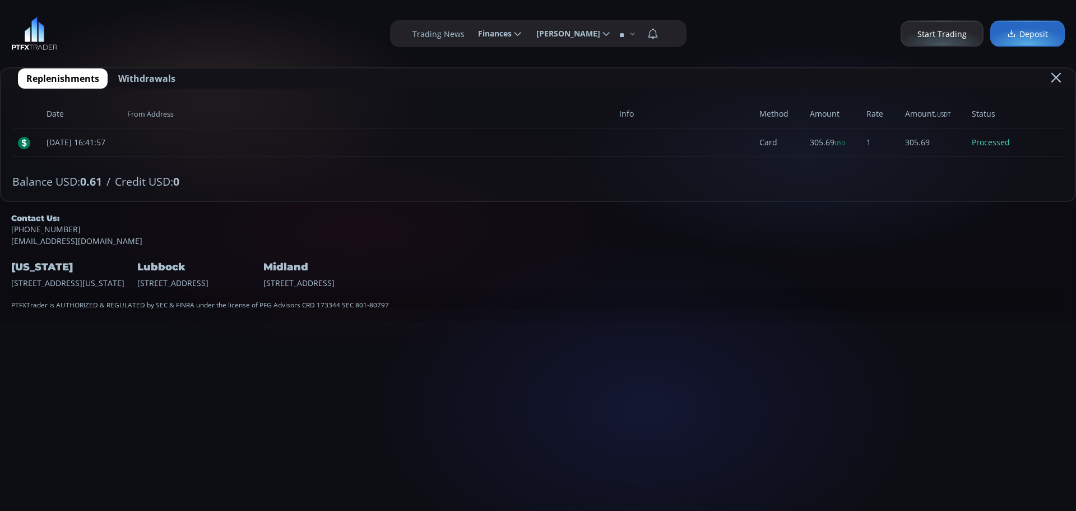
click at [515, 35] on icon at bounding box center [518, 34] width 10 height 10
click at [469, 35] on input "********" at bounding box center [469, 34] width 0 height 12
click at [494, 63] on link "Deposit" at bounding box center [499, 63] width 54 height 17
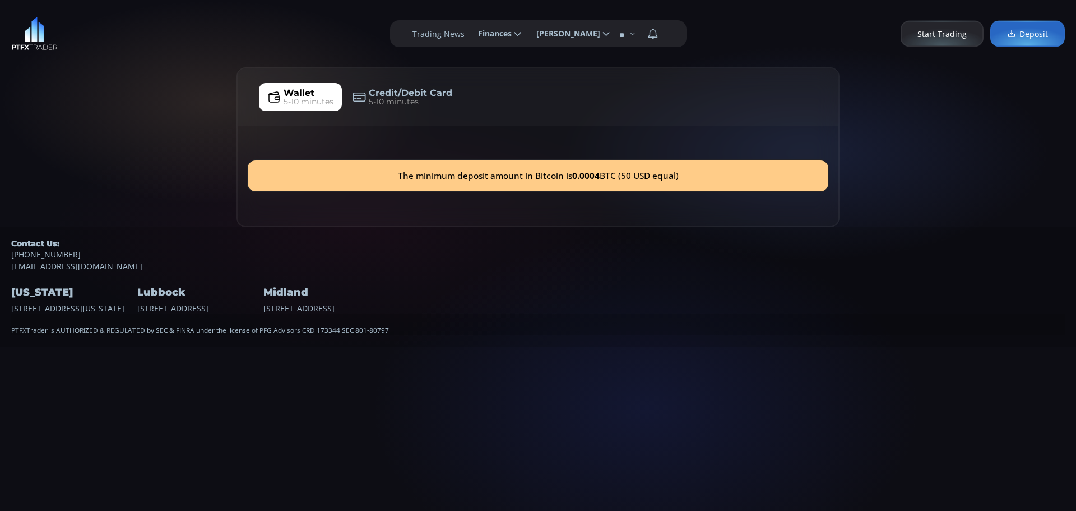
click at [402, 177] on div "The minimum deposit amount in Bitcoin is 0.0004 BTC (50 USD equal)" at bounding box center [538, 175] width 581 height 31
click at [299, 96] on span "5-10 minutes" at bounding box center [309, 102] width 50 height 12
click at [300, 92] on span "Wallet" at bounding box center [299, 92] width 31 height 13
click at [1029, 33] on span "Deposit" at bounding box center [1027, 34] width 41 height 12
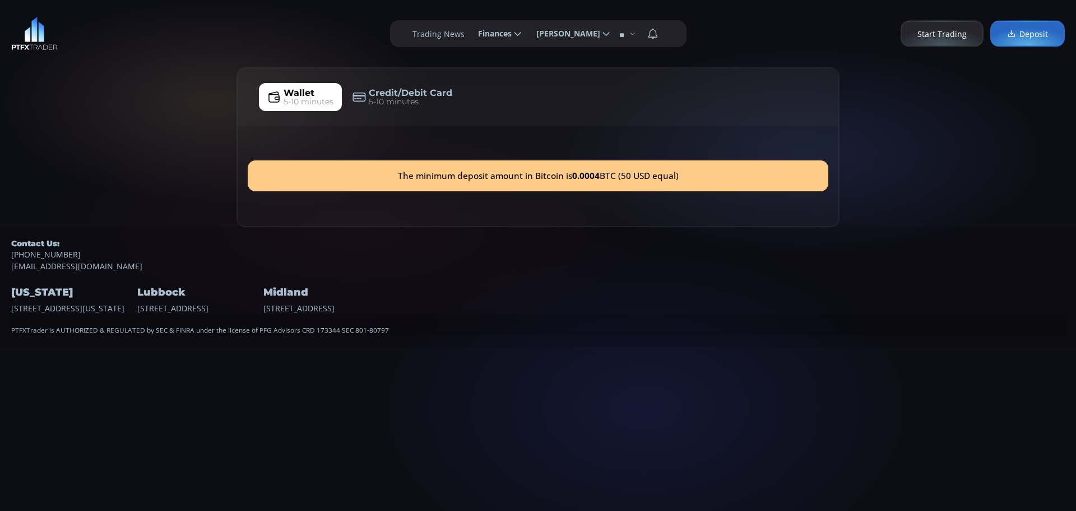
click at [1032, 34] on span "Deposit" at bounding box center [1027, 34] width 41 height 12
click at [587, 34] on span "[PERSON_NAME]" at bounding box center [565, 33] width 72 height 22
click at [527, 34] on input "**********" at bounding box center [527, 34] width 0 height 12
click at [548, 86] on label "Logout" at bounding box center [569, 84] width 78 height 17
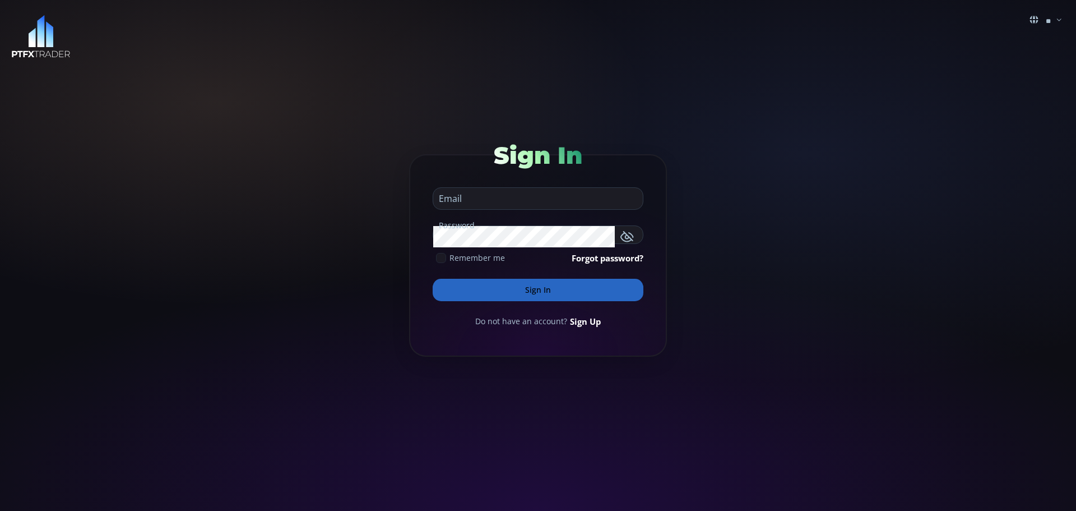
click at [479, 200] on input "email" at bounding box center [535, 198] width 204 height 21
type input "**********"
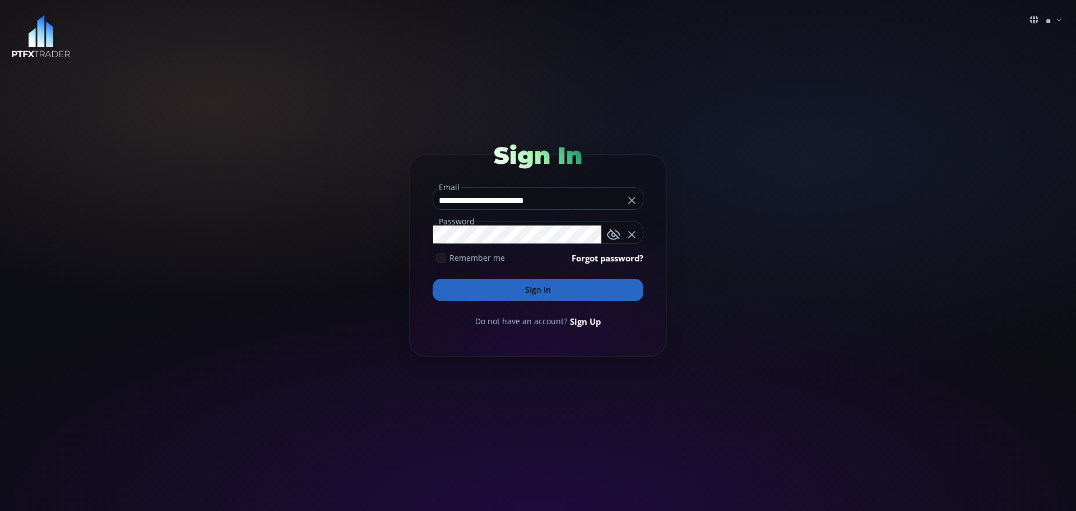
click at [537, 288] on button "Sign In" at bounding box center [538, 290] width 211 height 22
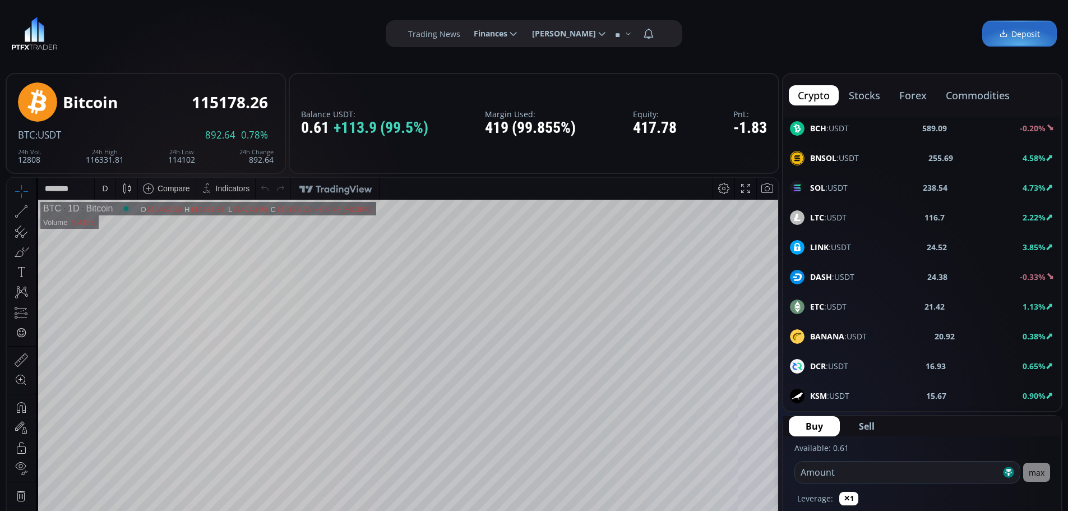
click at [36, 103] on use at bounding box center [37, 101] width 39 height 39
click at [512, 33] on icon at bounding box center [513, 34] width 10 height 10
click at [465, 33] on input "********" at bounding box center [465, 34] width 0 height 12
click at [481, 63] on link "Deposit" at bounding box center [494, 63] width 54 height 17
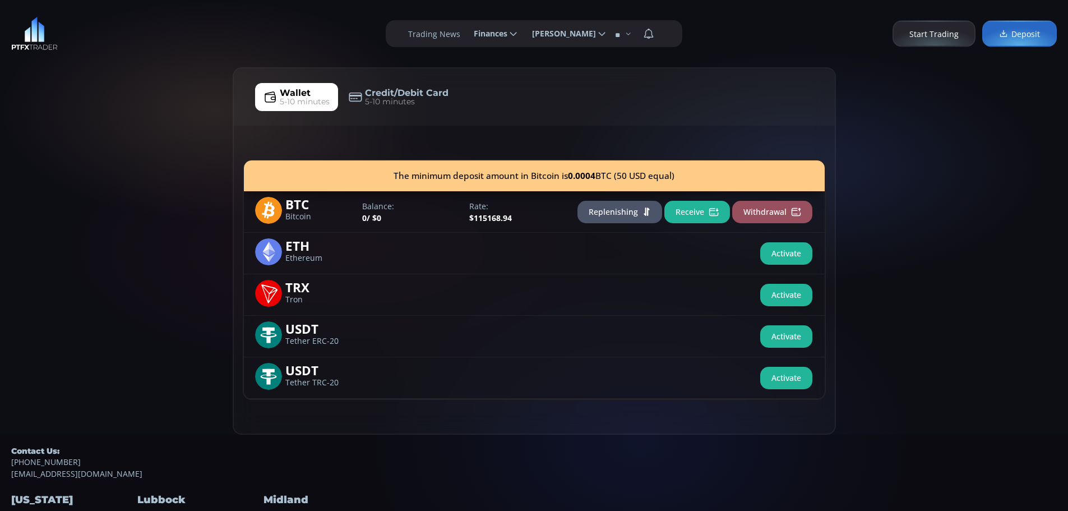
click at [613, 210] on button "Replenishing" at bounding box center [619, 212] width 85 height 22
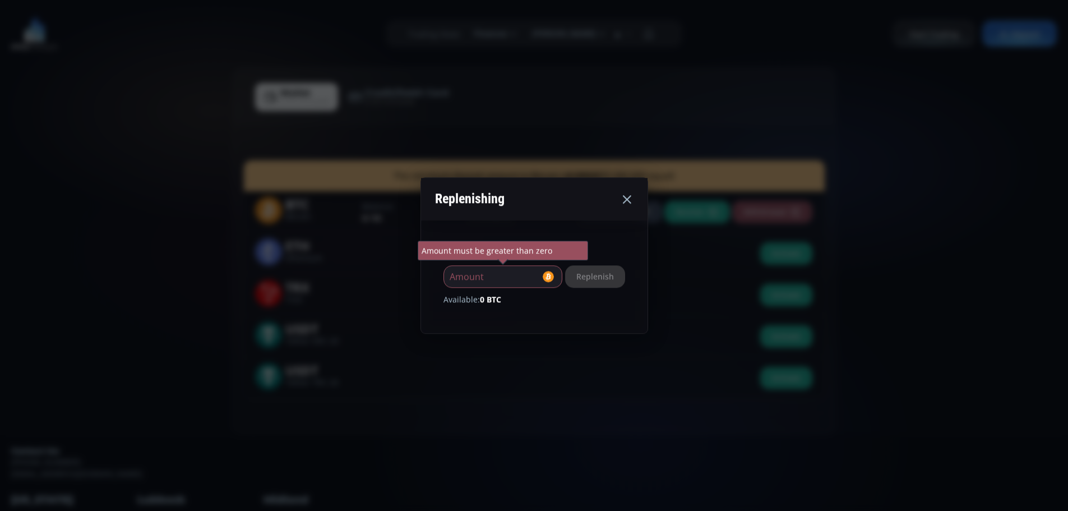
click at [631, 198] on use at bounding box center [627, 199] width 8 height 8
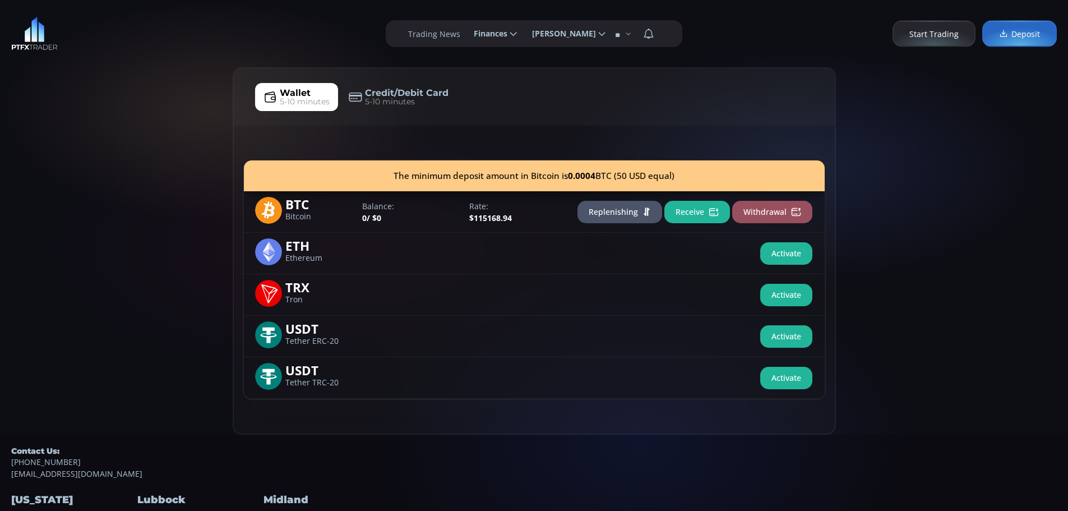
click at [377, 217] on span "/ $0" at bounding box center [374, 217] width 15 height 11
click at [377, 212] on span "/ $0" at bounding box center [374, 217] width 15 height 11
click at [620, 210] on button "Replenishing" at bounding box center [619, 212] width 85 height 22
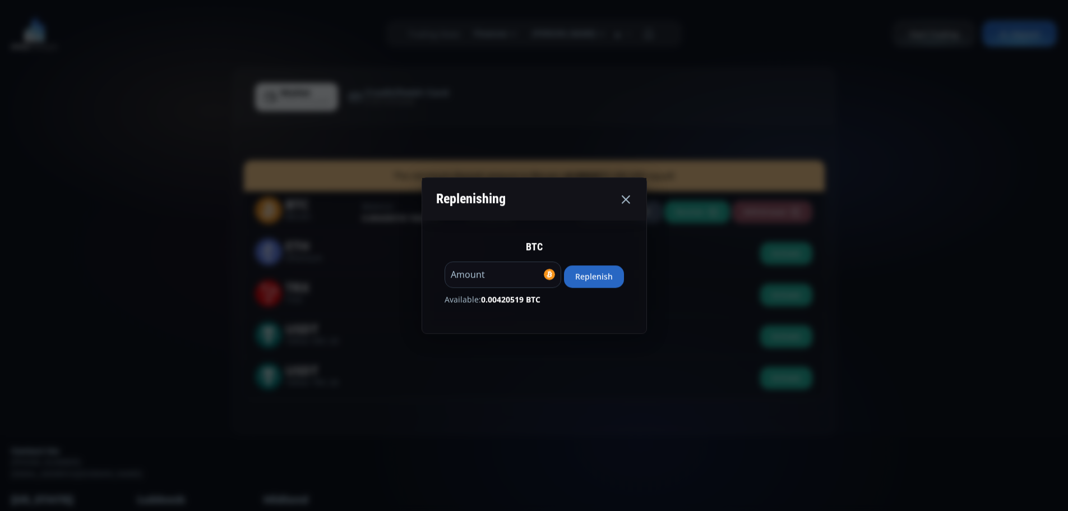
click at [603, 276] on button "Replenish" at bounding box center [594, 276] width 60 height 22
click at [599, 275] on button "Replenish" at bounding box center [594, 276] width 60 height 22
click at [630, 200] on use at bounding box center [626, 199] width 8 height 8
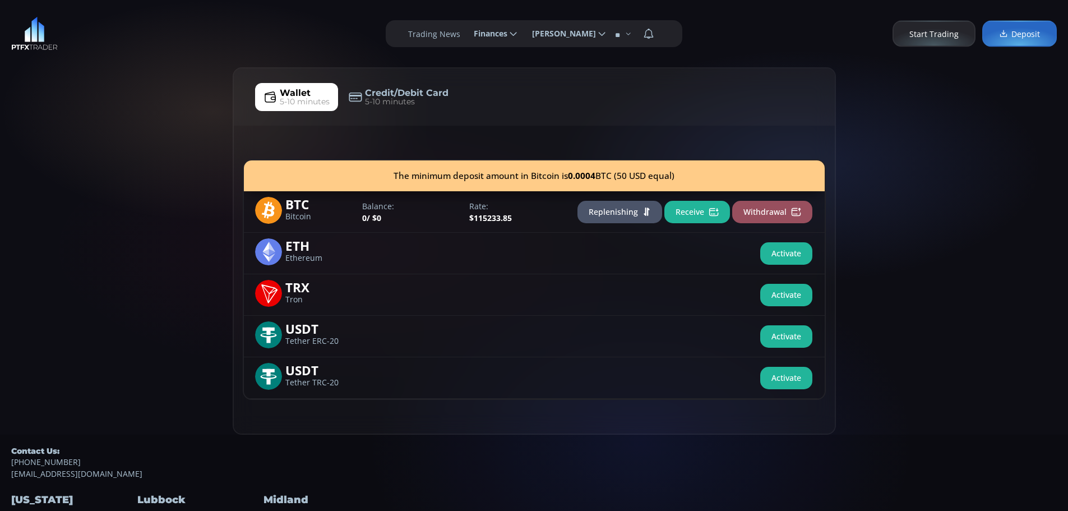
click at [934, 35] on span "Start Trading" at bounding box center [933, 34] width 49 height 12
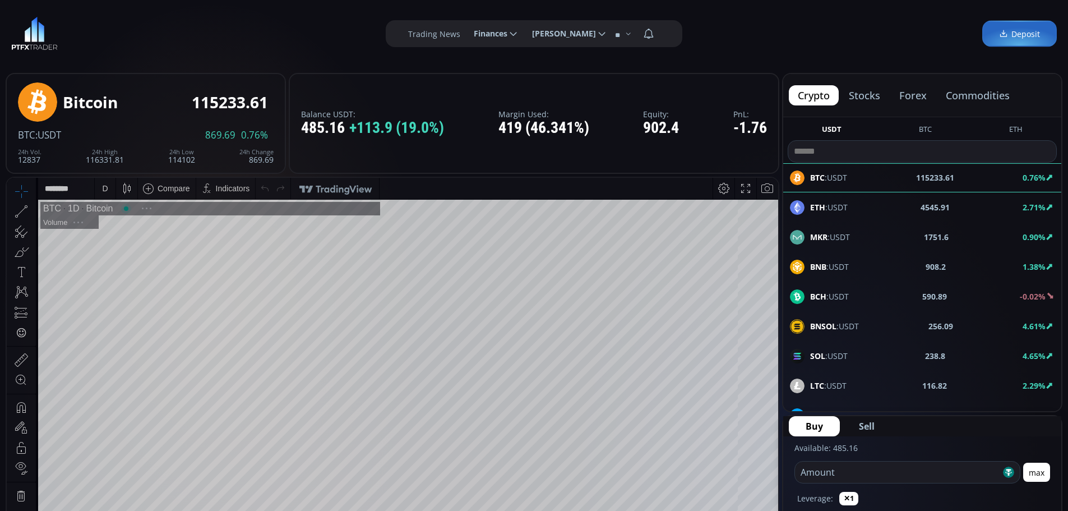
scroll to position [156, 0]
click at [512, 34] on icon at bounding box center [513, 34] width 10 height 10
click at [465, 34] on input "********" at bounding box center [465, 34] width 0 height 12
click at [486, 63] on link "Deposit" at bounding box center [494, 63] width 54 height 17
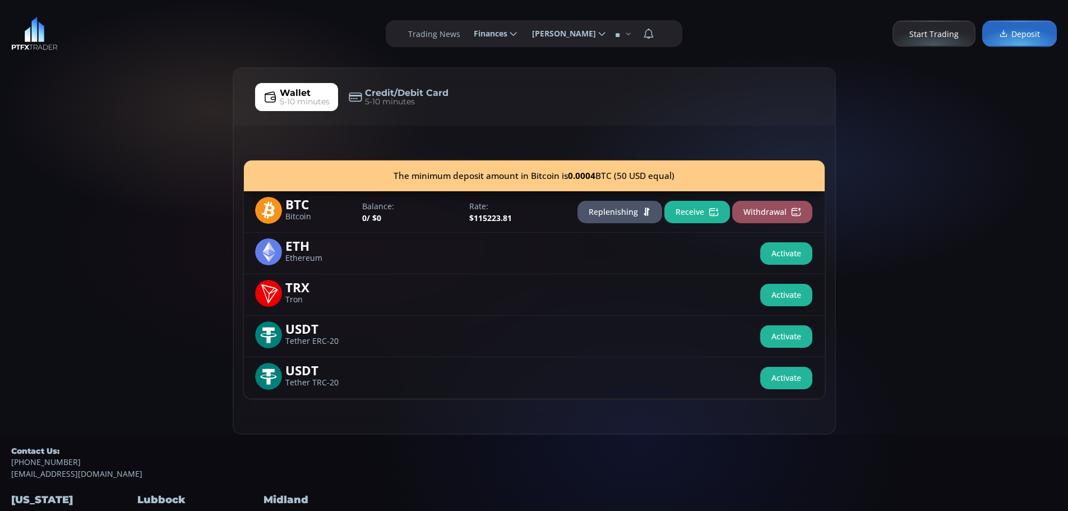
click at [916, 35] on span "Start Trading" at bounding box center [933, 34] width 49 height 12
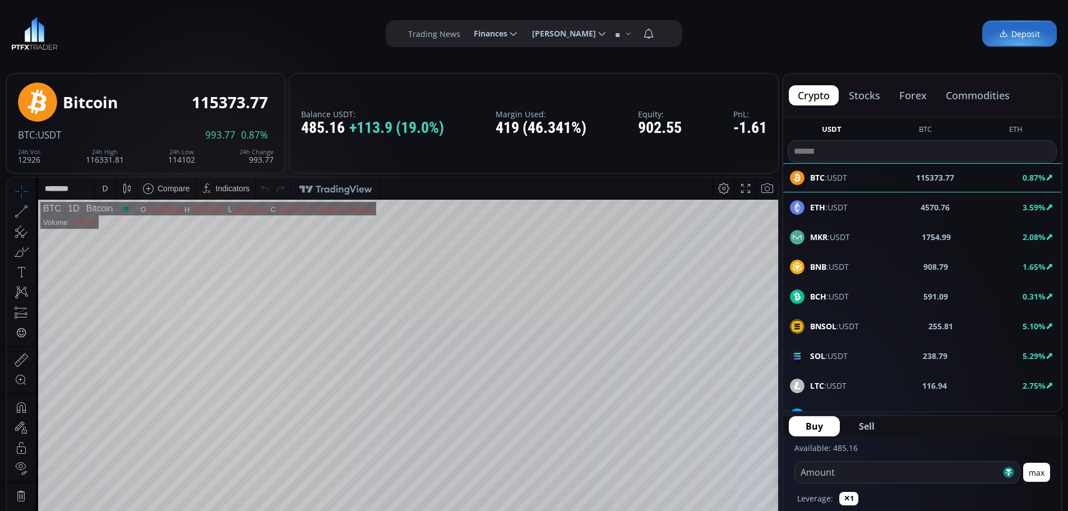
click at [915, 95] on button "forex" at bounding box center [912, 95] width 45 height 20
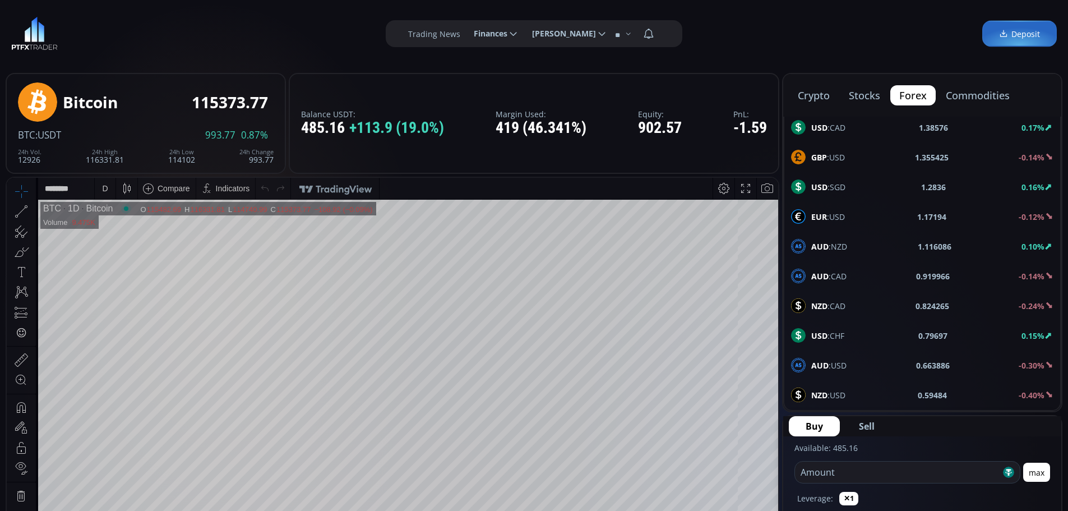
scroll to position [56, 0]
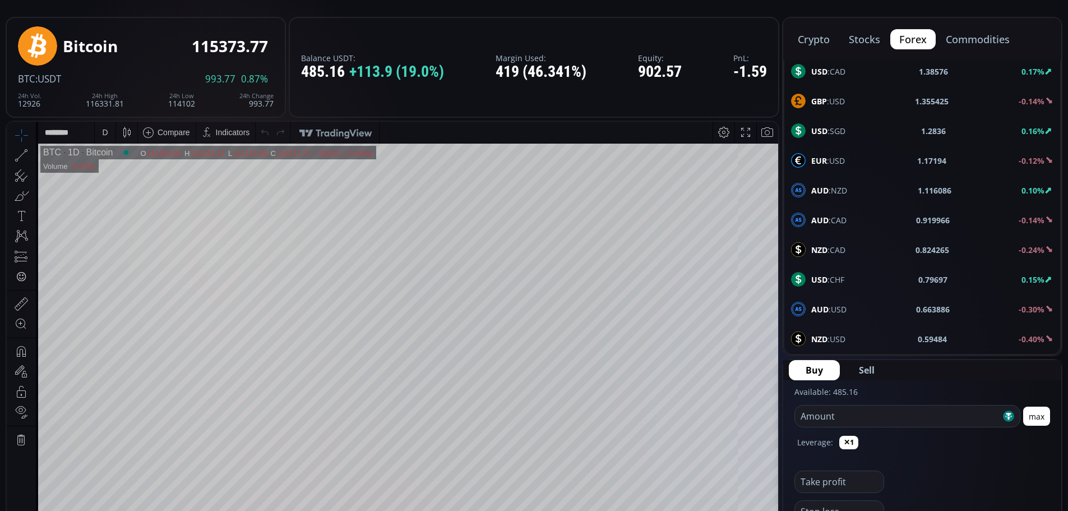
click at [818, 338] on b "NZD" at bounding box center [819, 338] width 16 height 11
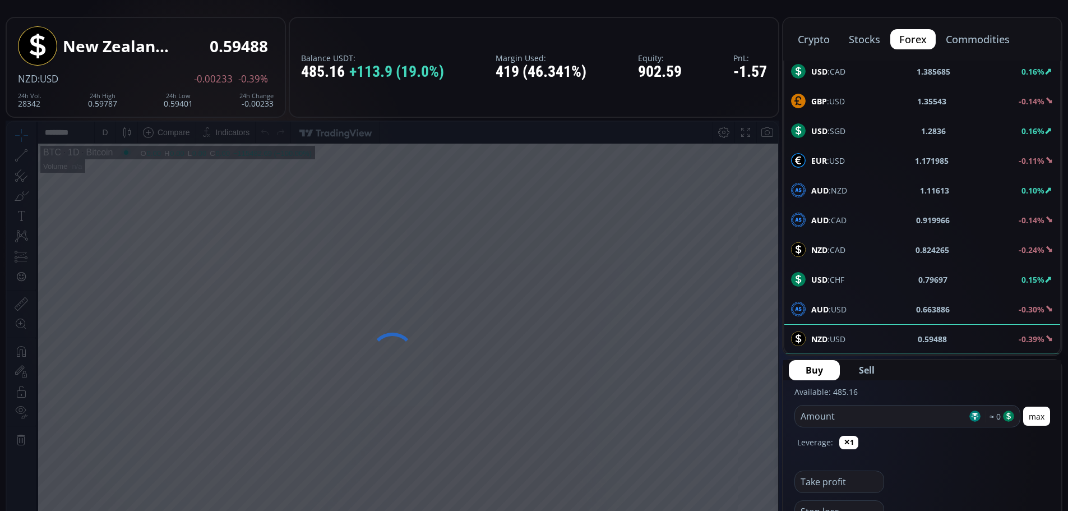
click at [1036, 415] on button "max" at bounding box center [1036, 415] width 27 height 19
click at [840, 418] on input "******" at bounding box center [863, 413] width 136 height 25
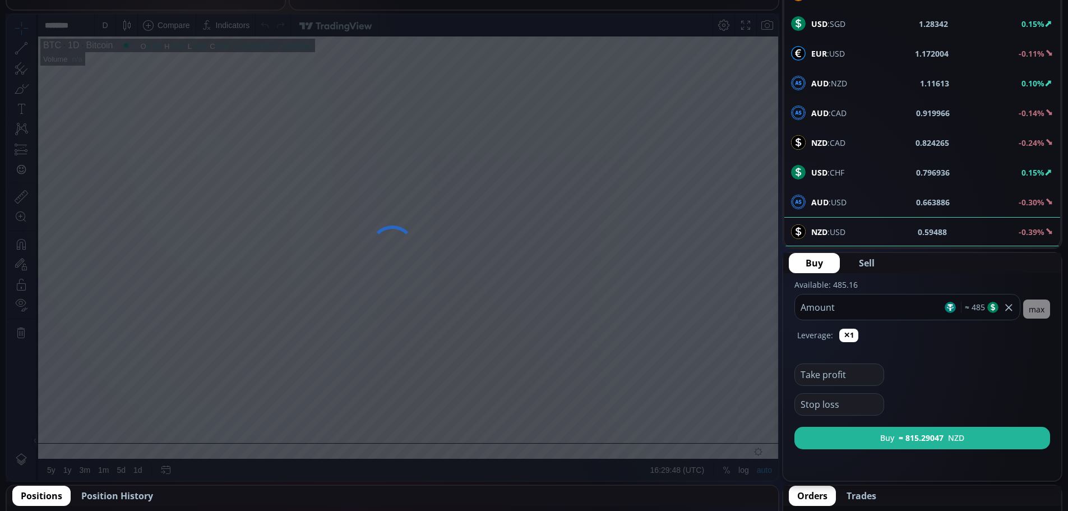
scroll to position [168, 0]
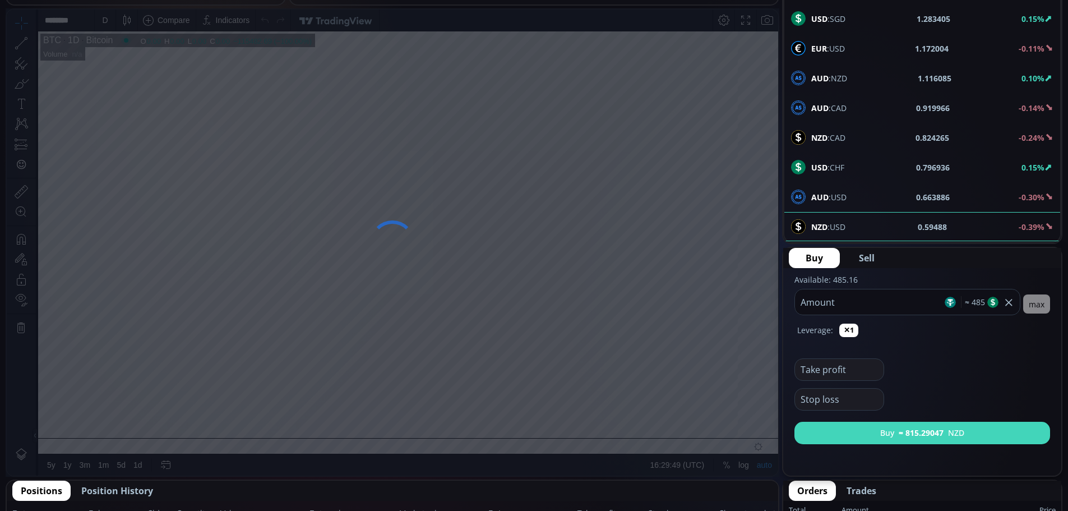
type input "***"
click at [925, 431] on b "≈ 815.29047" at bounding box center [920, 433] width 45 height 12
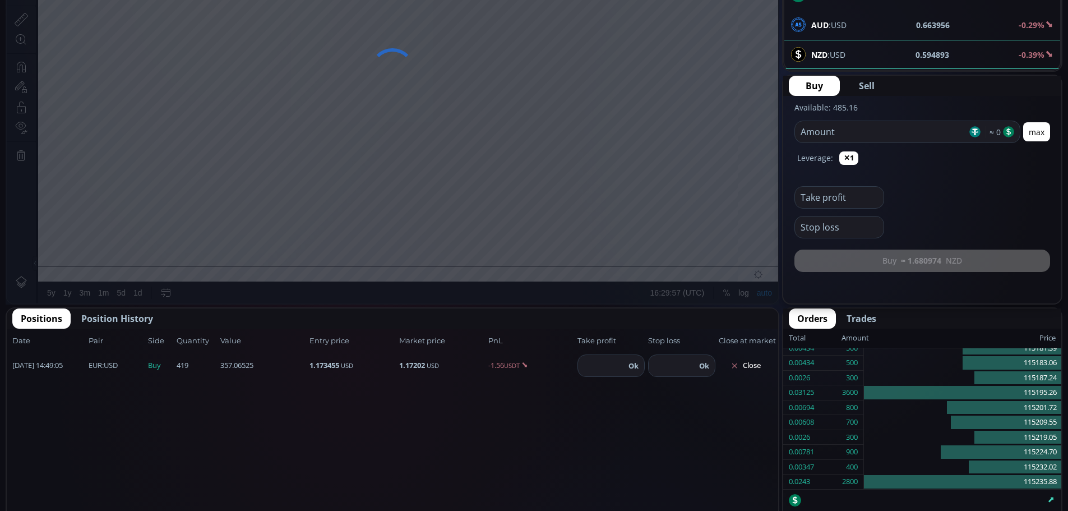
scroll to position [392, 0]
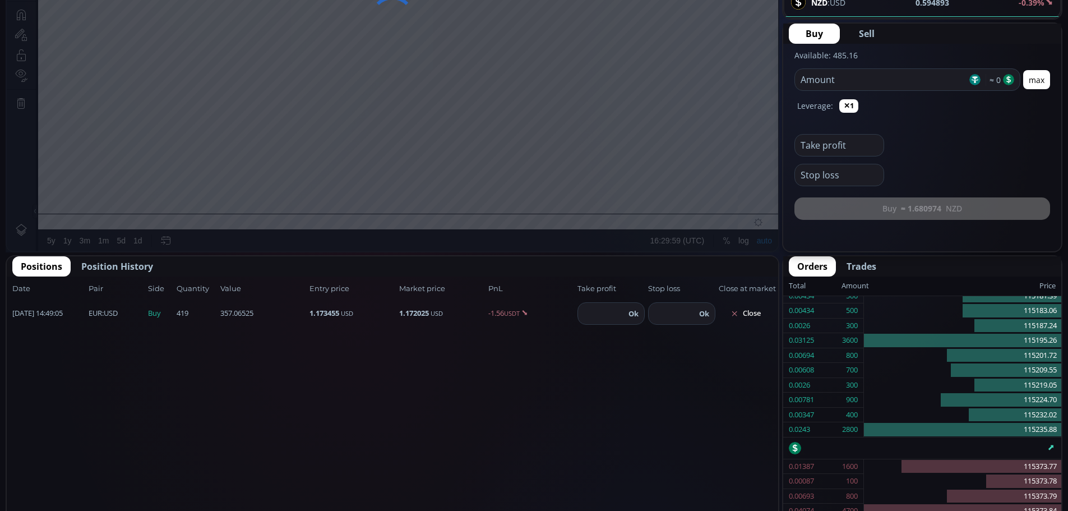
click at [101, 265] on span "Position History" at bounding box center [117, 265] width 72 height 13
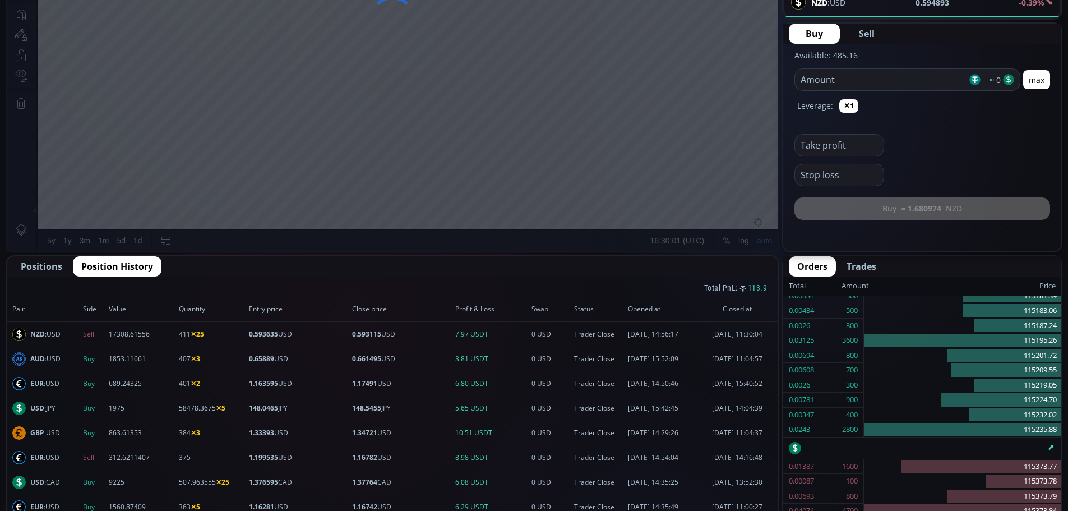
click at [50, 266] on span "Positions" at bounding box center [41, 265] width 41 height 13
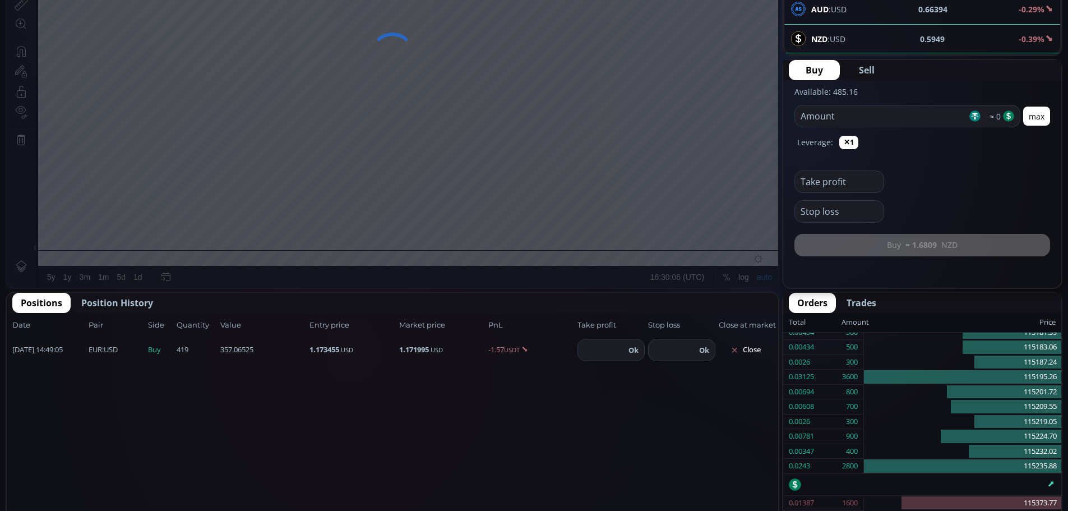
scroll to position [336, 0]
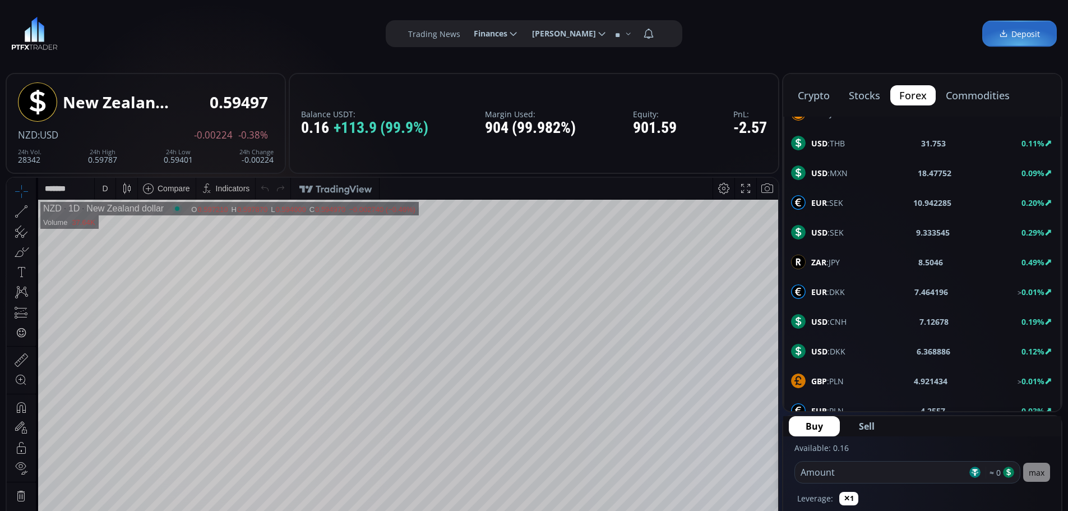
click at [590, 33] on span "[PERSON_NAME]" at bounding box center [560, 33] width 72 height 22
click at [523, 33] on input "**********" at bounding box center [523, 34] width 0 height 12
click at [542, 84] on label "Logout" at bounding box center [565, 84] width 78 height 17
